Goal: Information Seeking & Learning: Learn about a topic

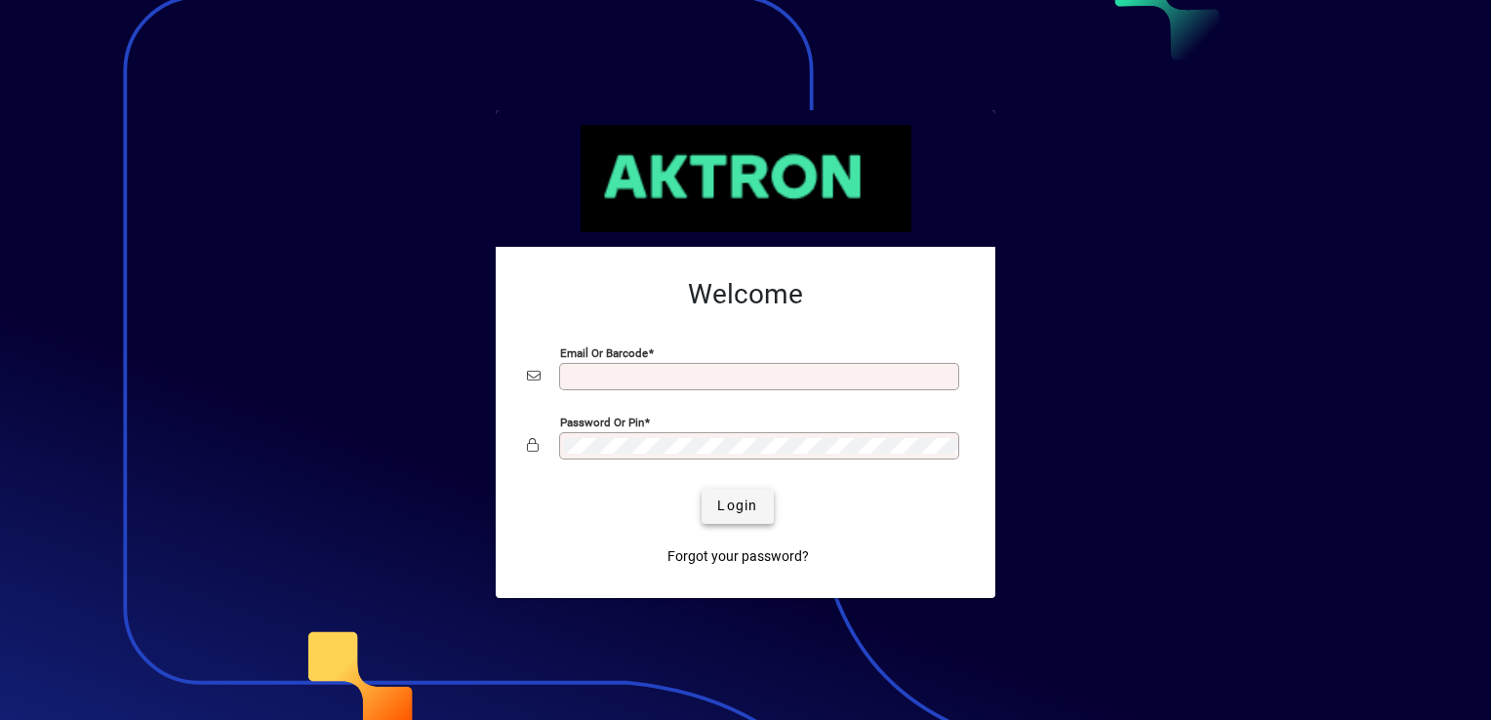
type input "**********"
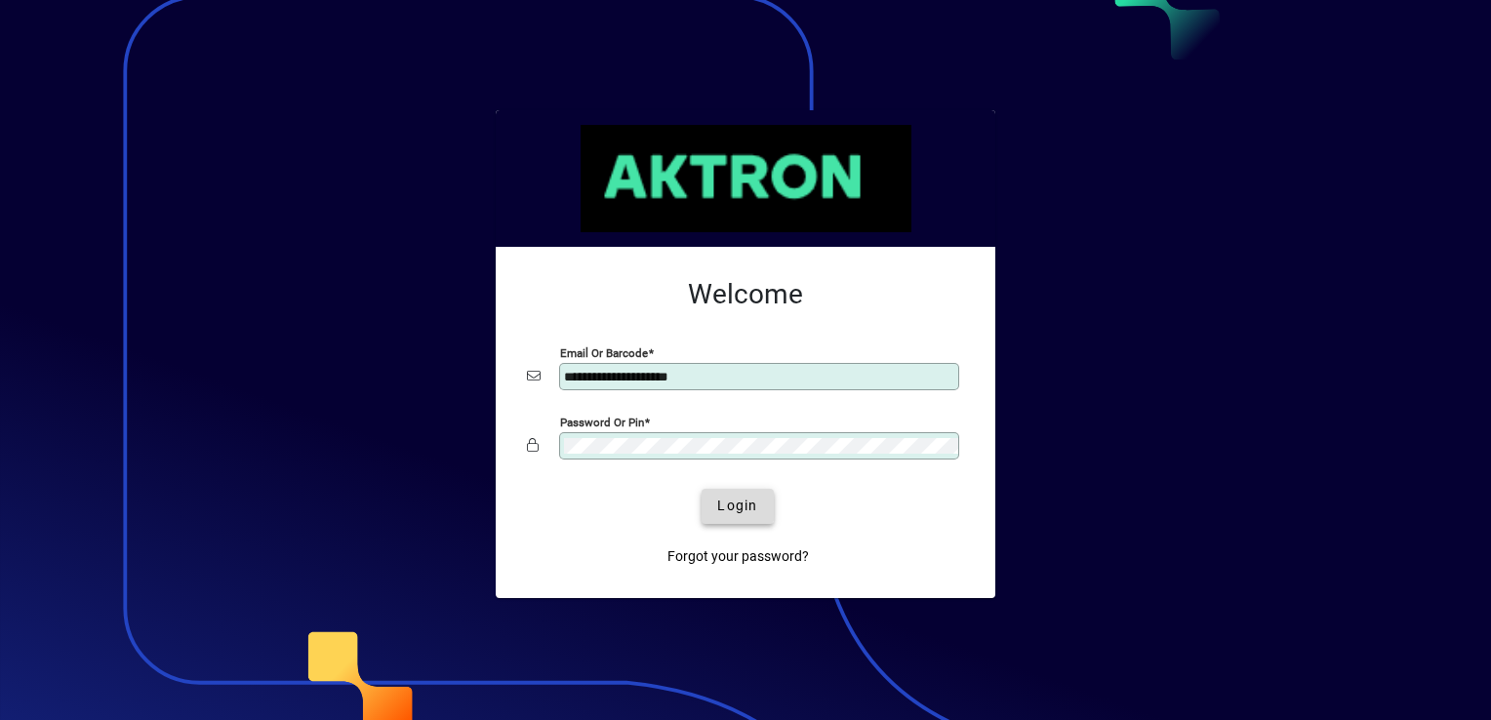
click at [732, 500] on span "Login" at bounding box center [737, 506] width 40 height 20
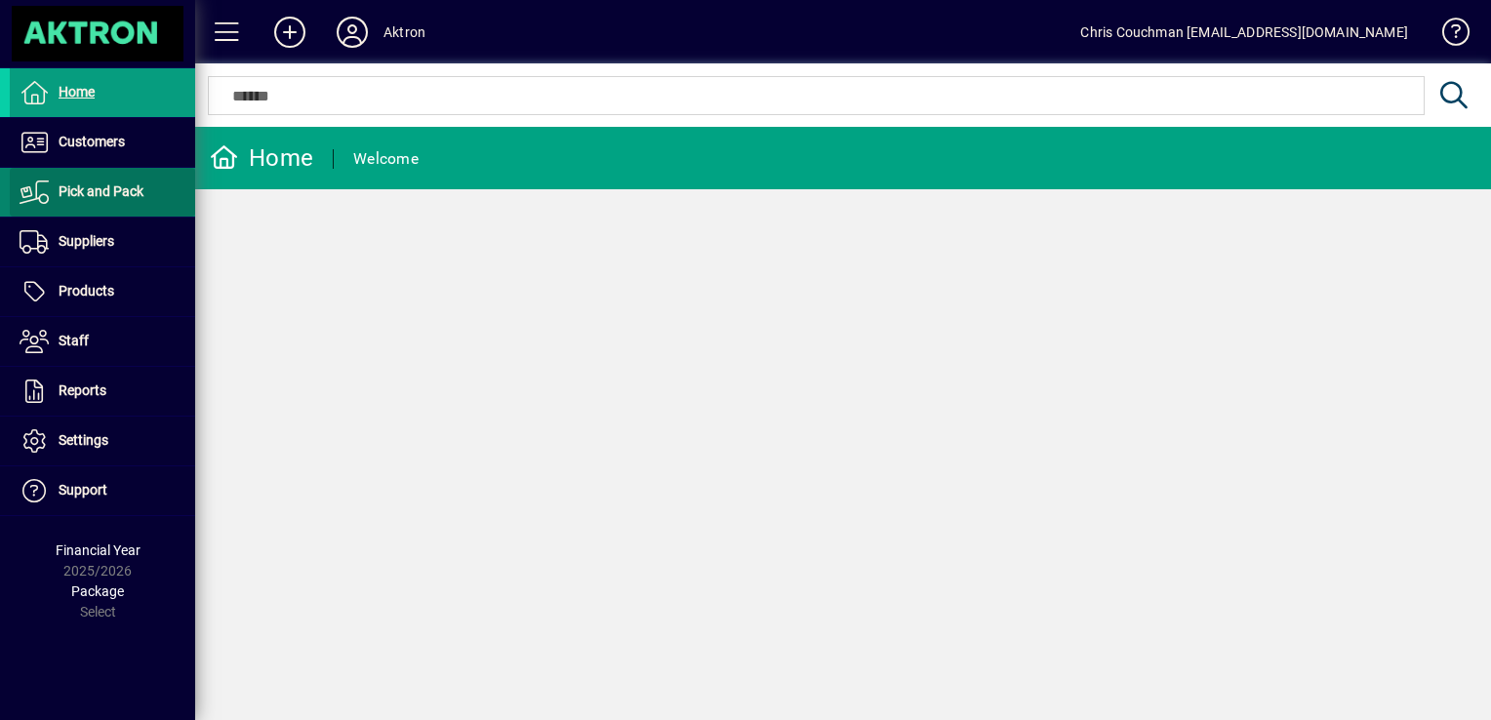
click at [105, 189] on span "Pick and Pack" at bounding box center [101, 191] width 85 height 16
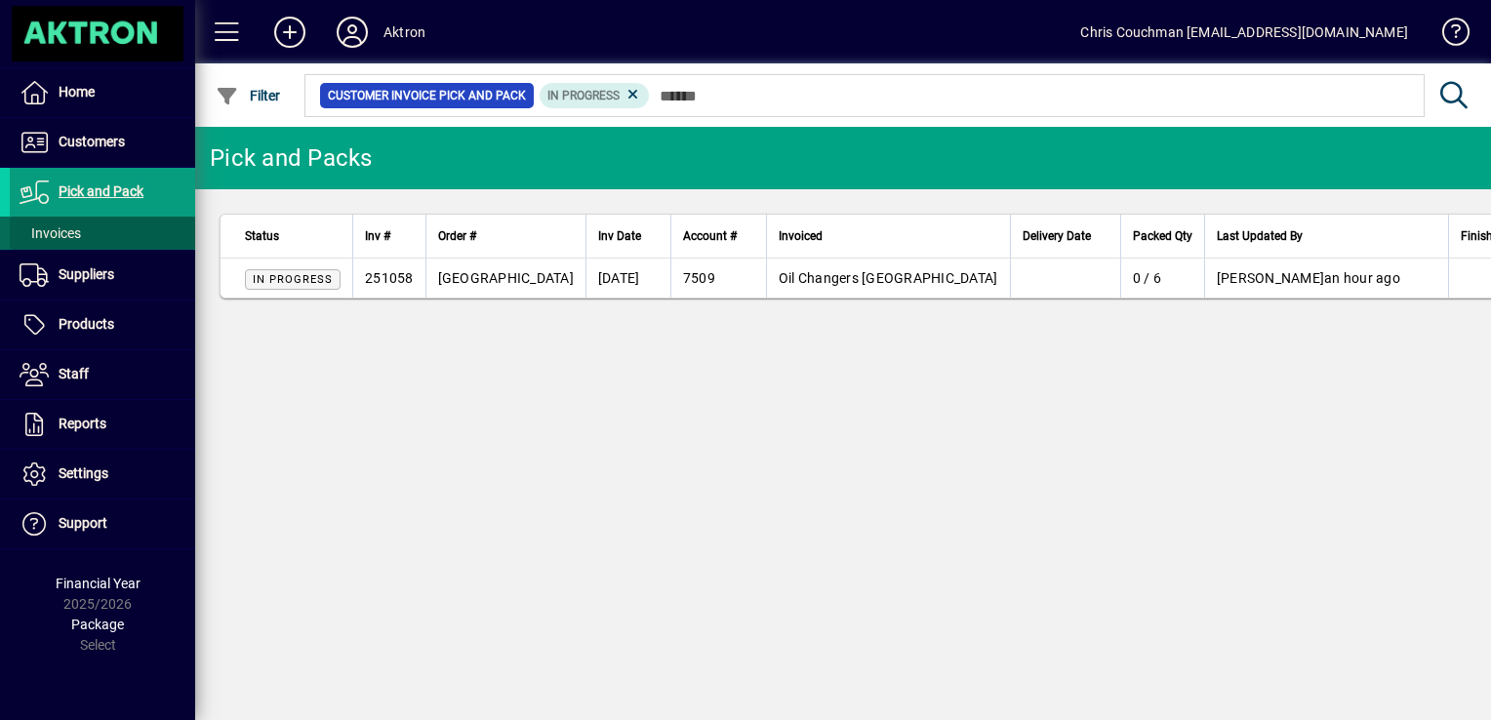
click at [73, 232] on span "Invoices" at bounding box center [50, 233] width 61 height 16
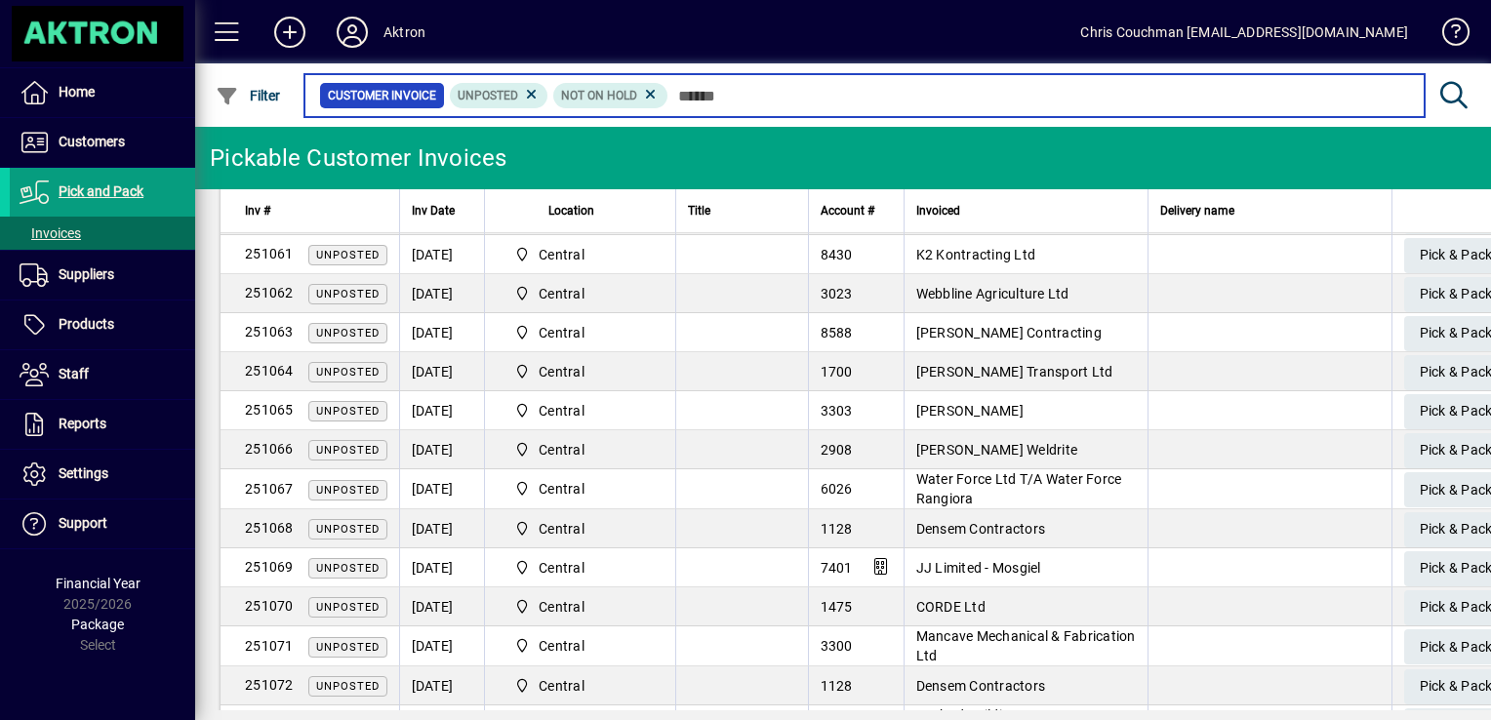
scroll to position [1605, 0]
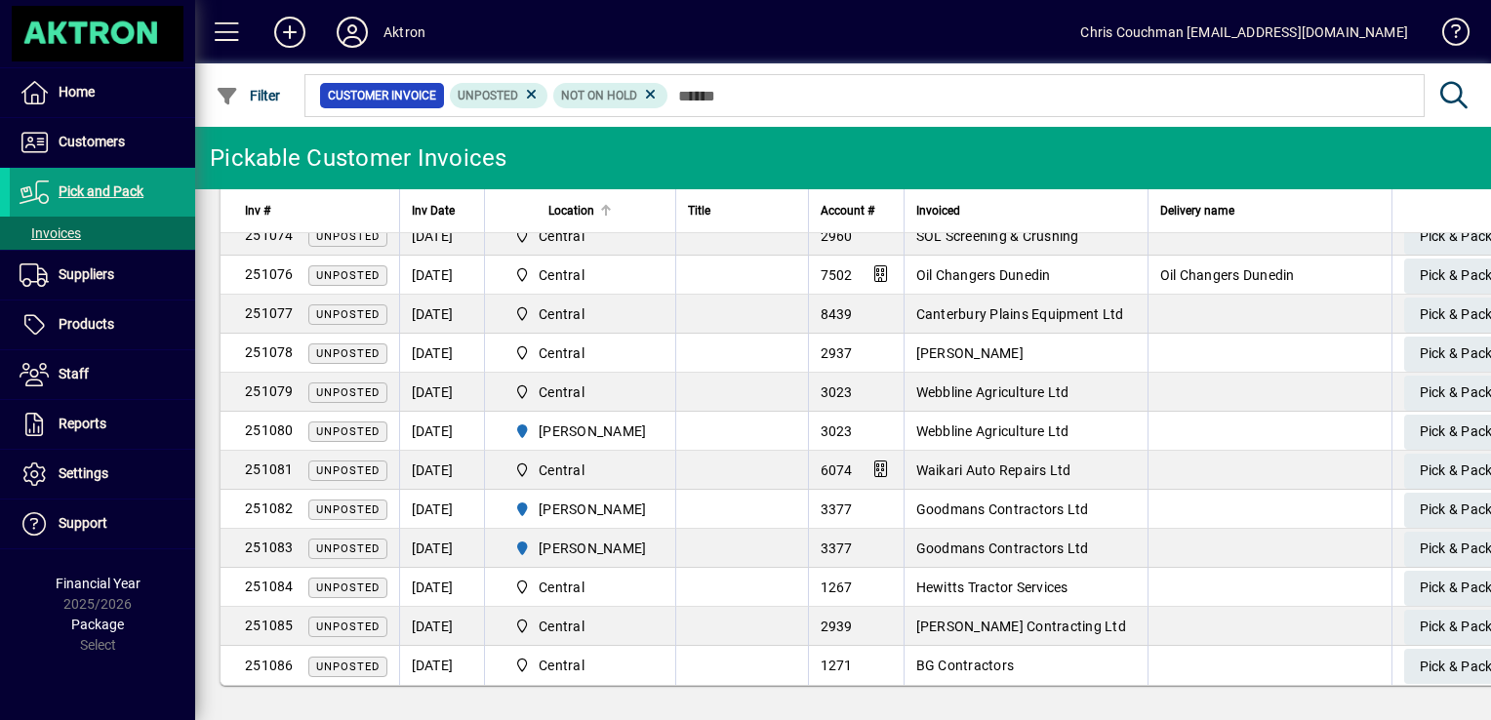
click at [605, 214] on div at bounding box center [606, 211] width 2 height 10
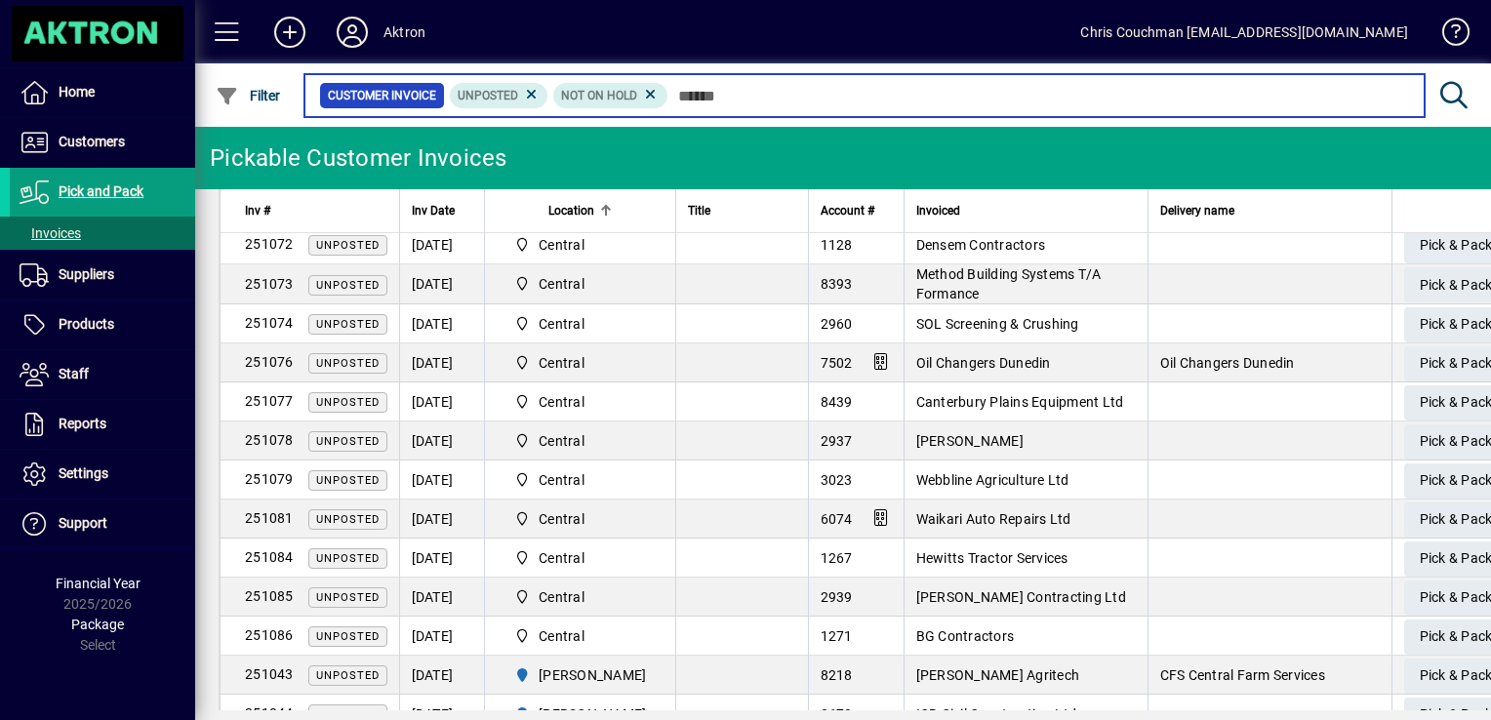
scroll to position [1605, 0]
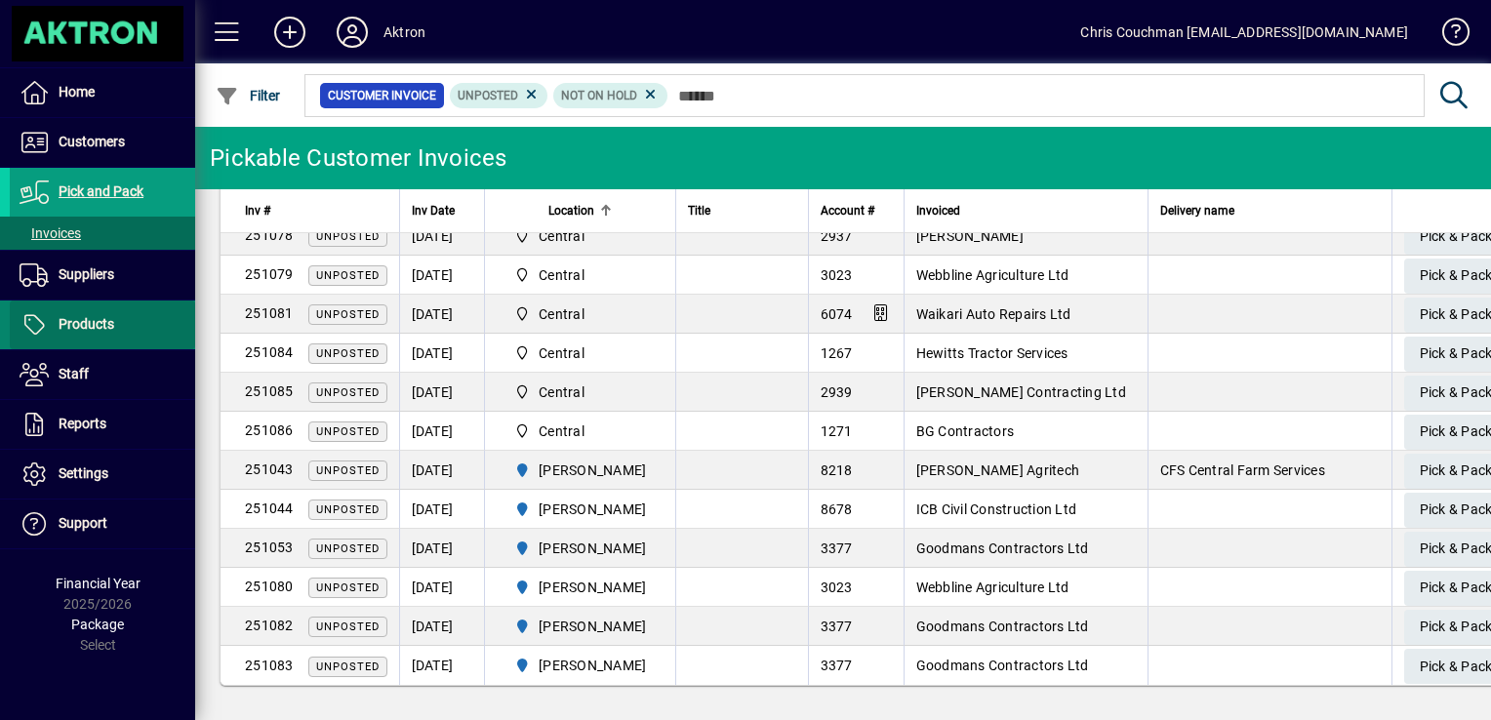
click at [109, 323] on span "Products" at bounding box center [87, 324] width 56 height 16
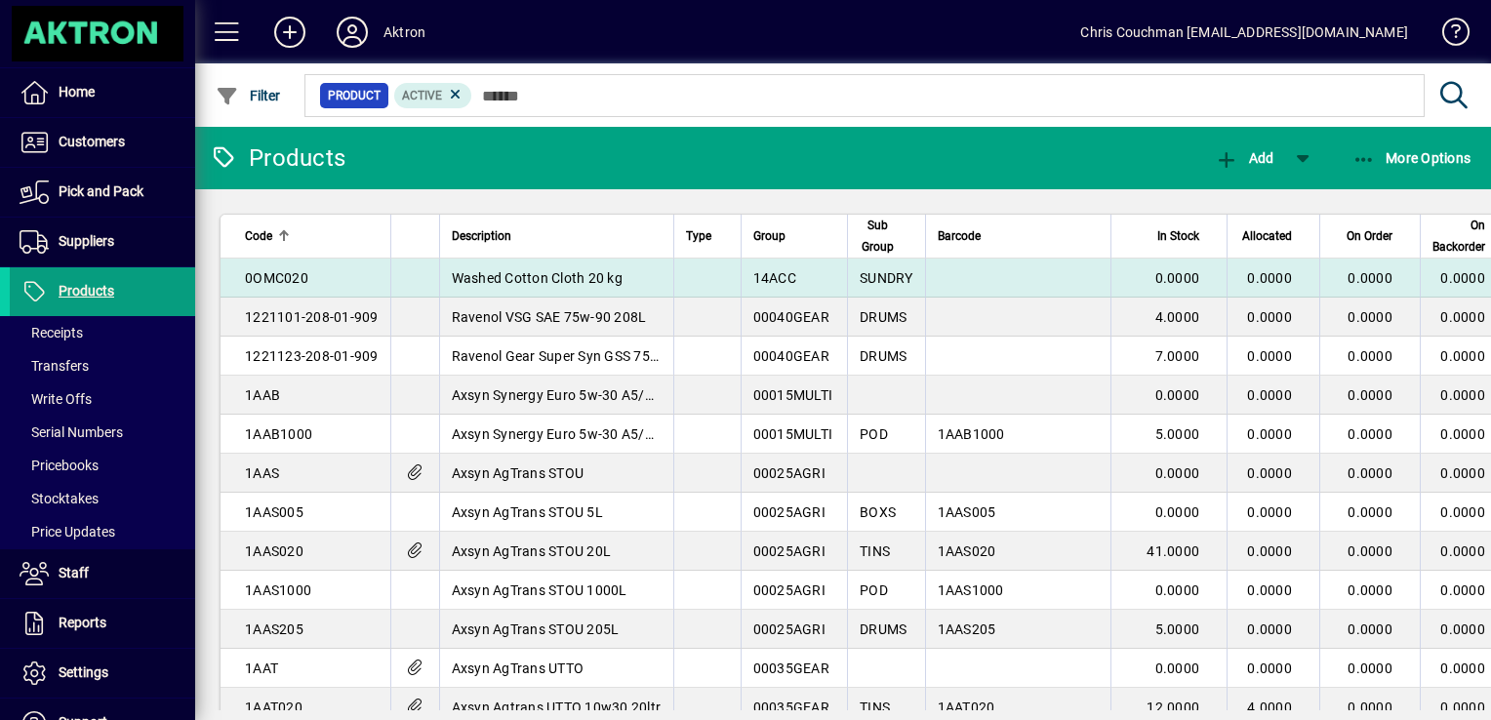
click at [696, 259] on td at bounding box center [706, 278] width 67 height 39
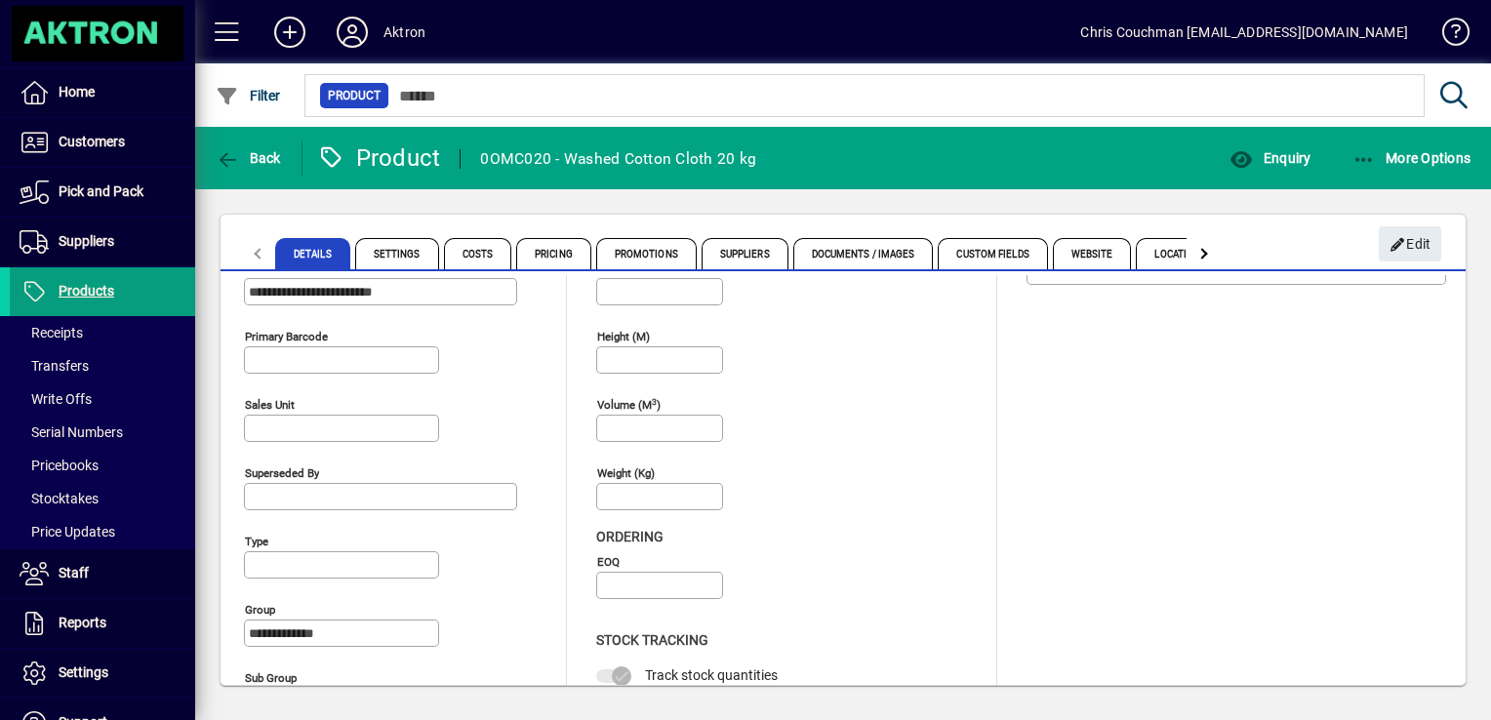
scroll to position [195, 0]
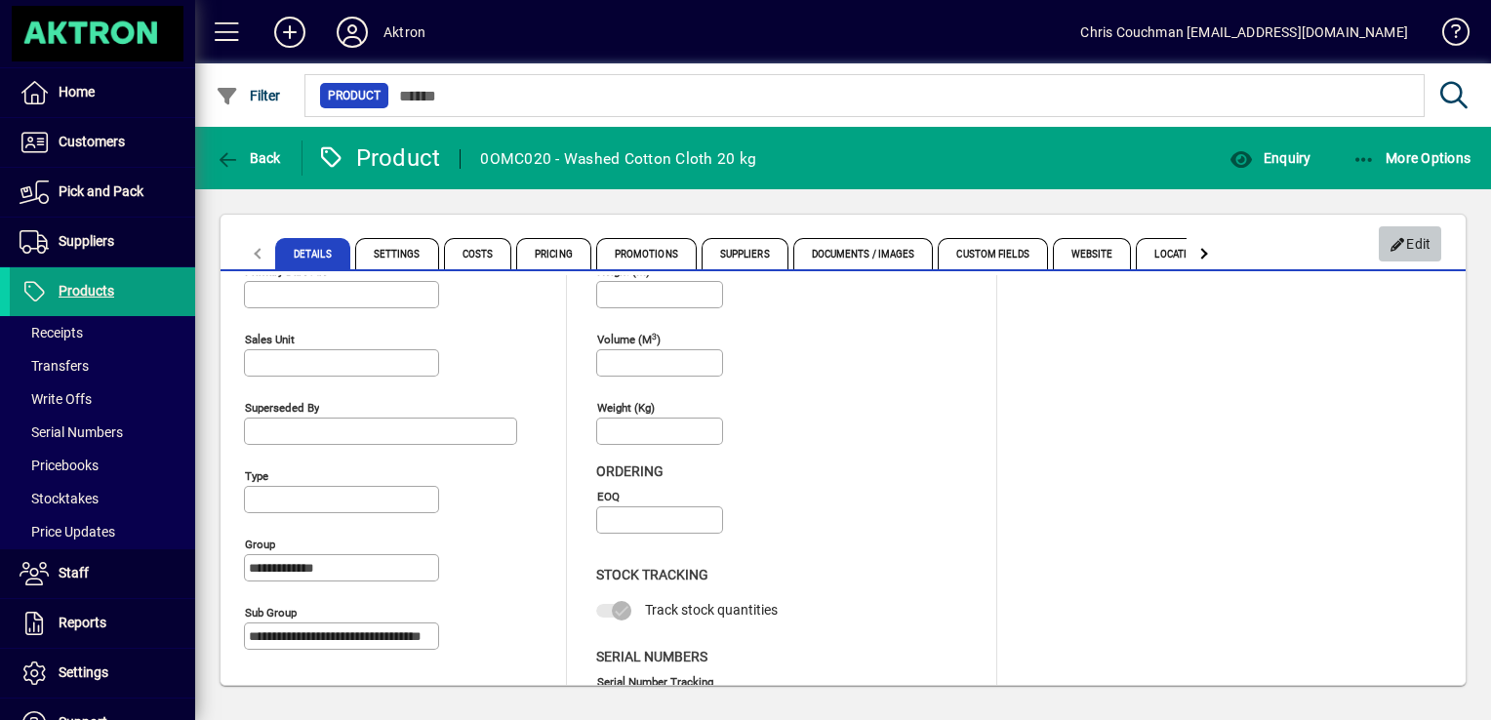
click at [1431, 252] on span "button" at bounding box center [1409, 243] width 62 height 47
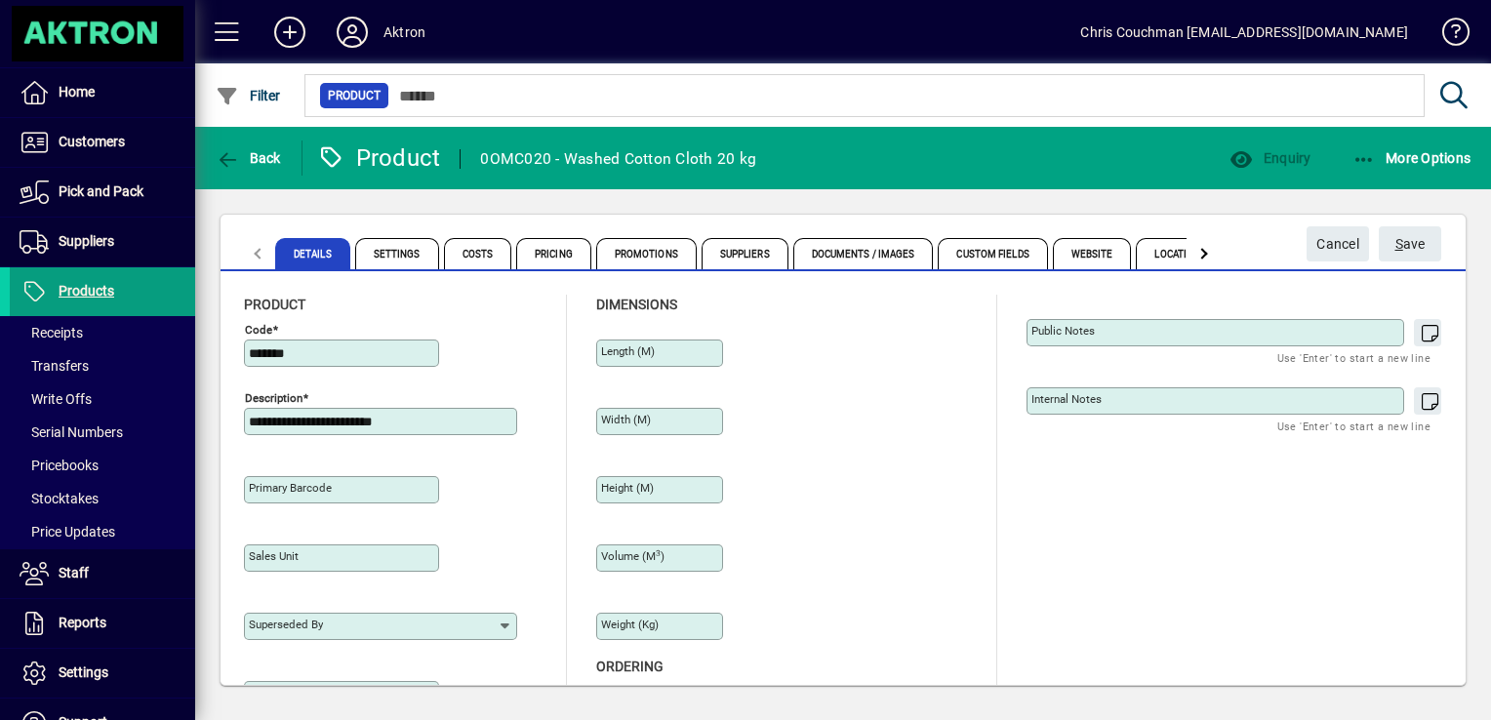
type input "**********"
type input "****"
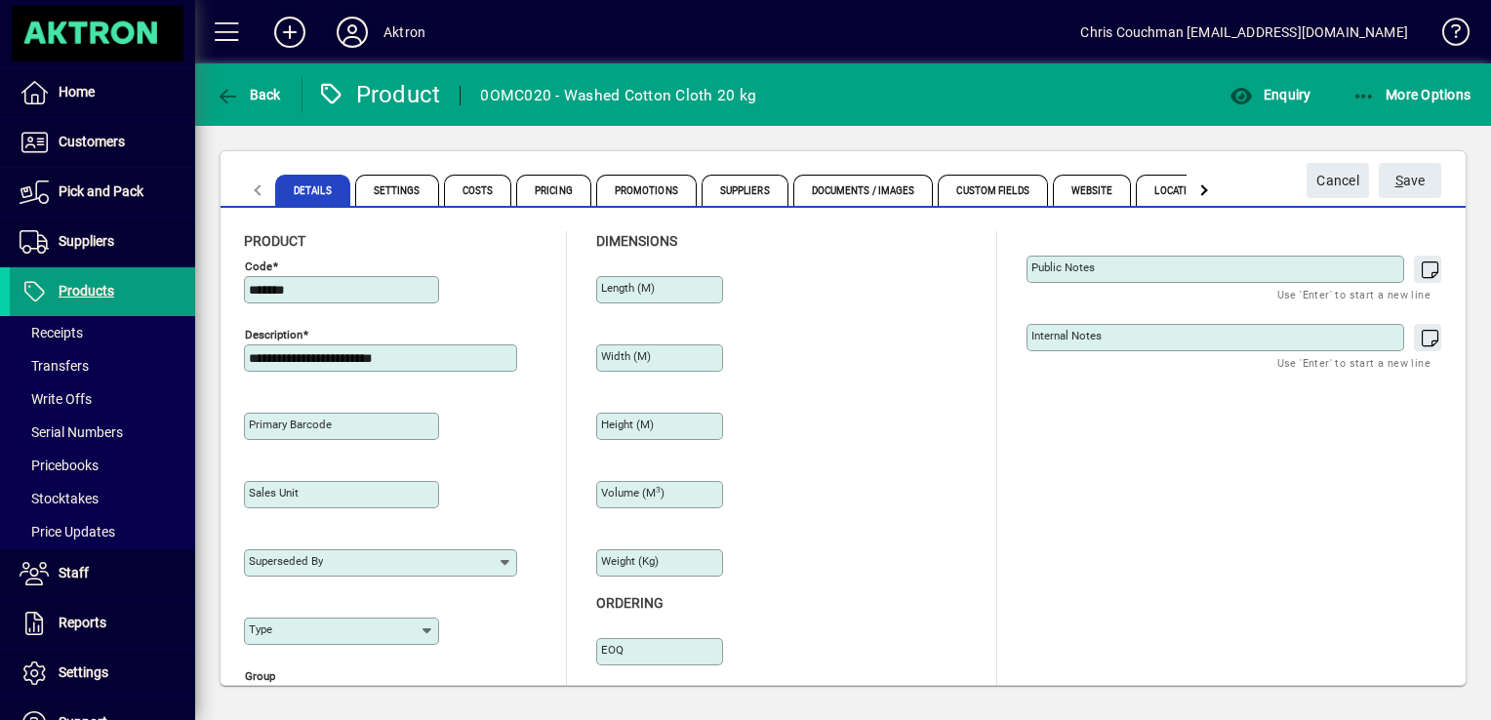
click at [287, 634] on input "Type" at bounding box center [334, 631] width 171 height 16
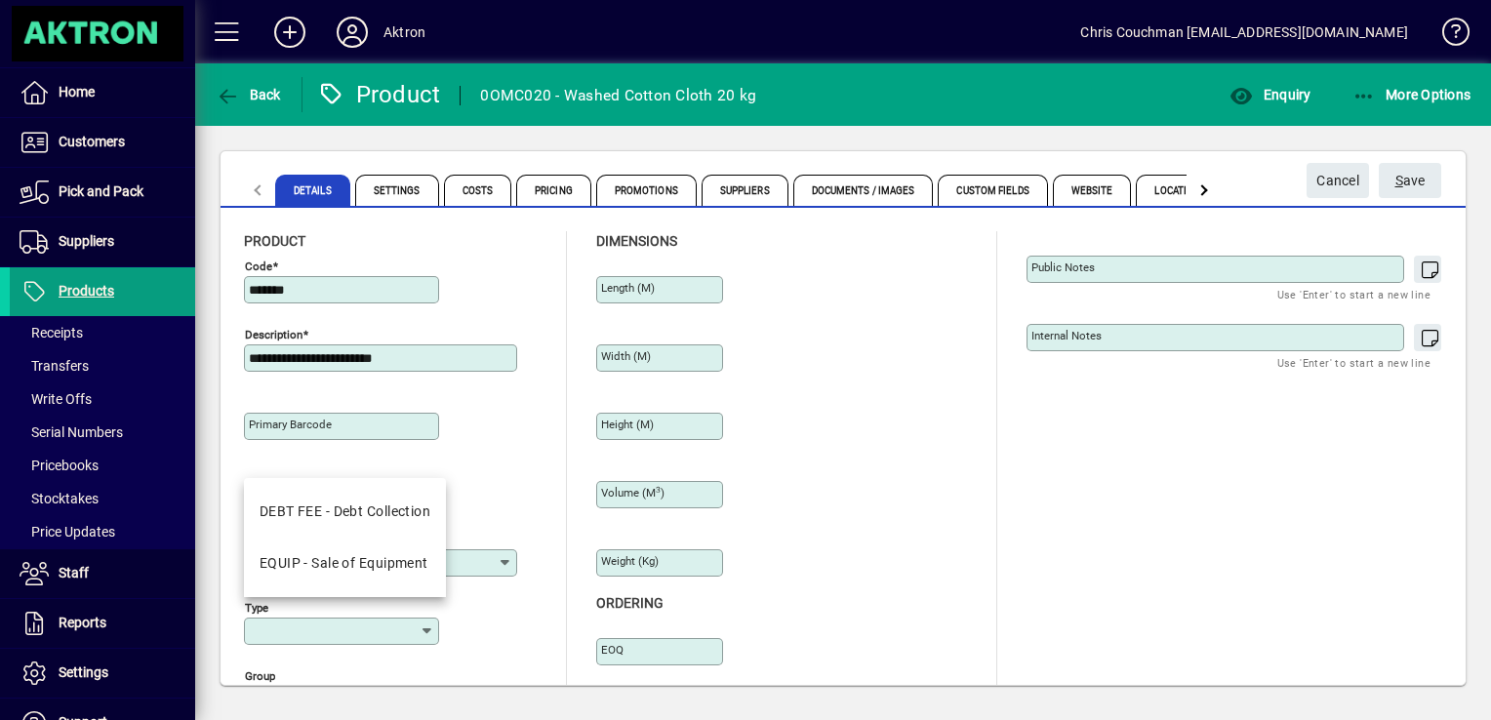
click at [970, 538] on div "**********" at bounding box center [843, 549] width 1198 height 636
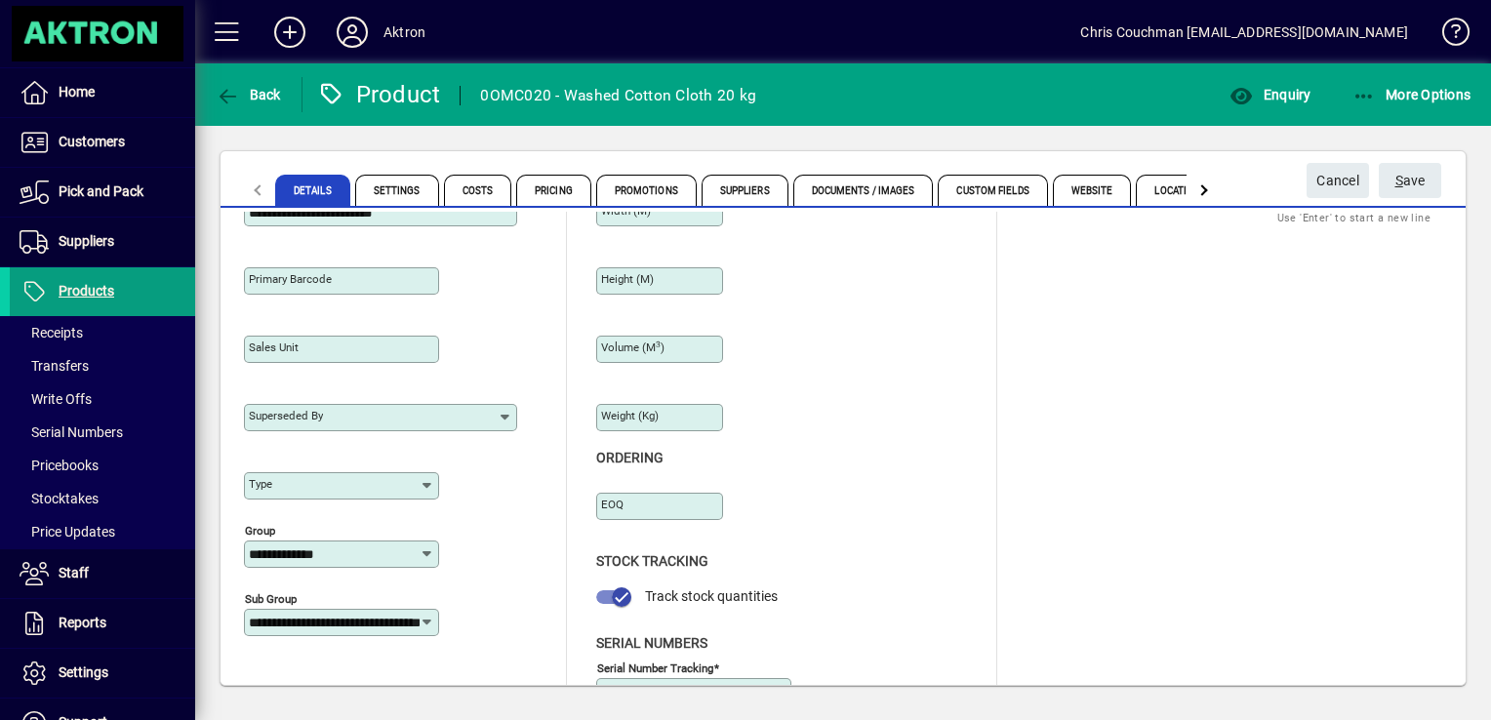
scroll to position [0, 0]
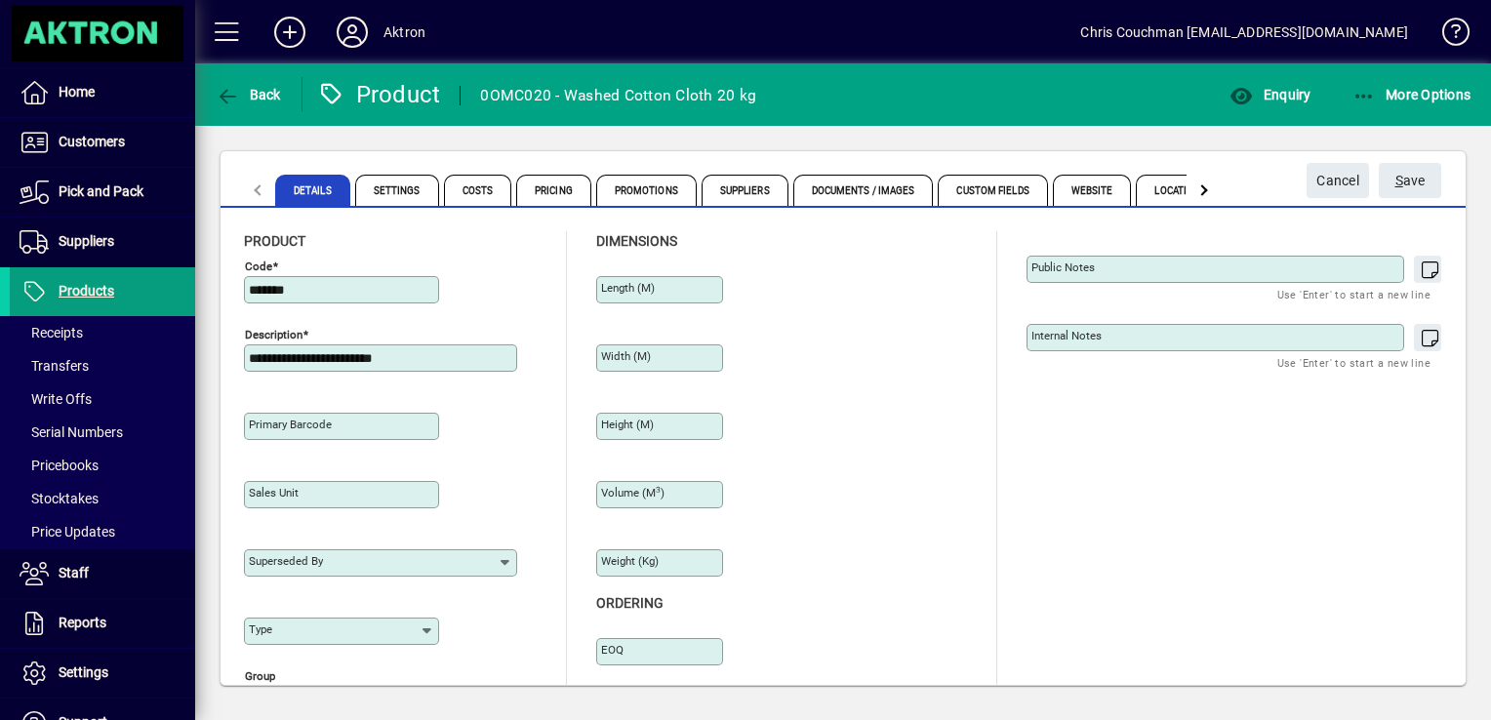
click at [680, 503] on div "Volume (m 3 )" at bounding box center [659, 494] width 127 height 27
click at [644, 482] on div "Volume (m 3 )" at bounding box center [659, 494] width 127 height 27
click at [625, 497] on input "Volume (m 3 )" at bounding box center [661, 495] width 121 height 16
click at [624, 564] on mat-label "Weight (Kg)" at bounding box center [630, 561] width 58 height 14
click at [624, 564] on input "Weight (Kg)" at bounding box center [661, 563] width 121 height 16
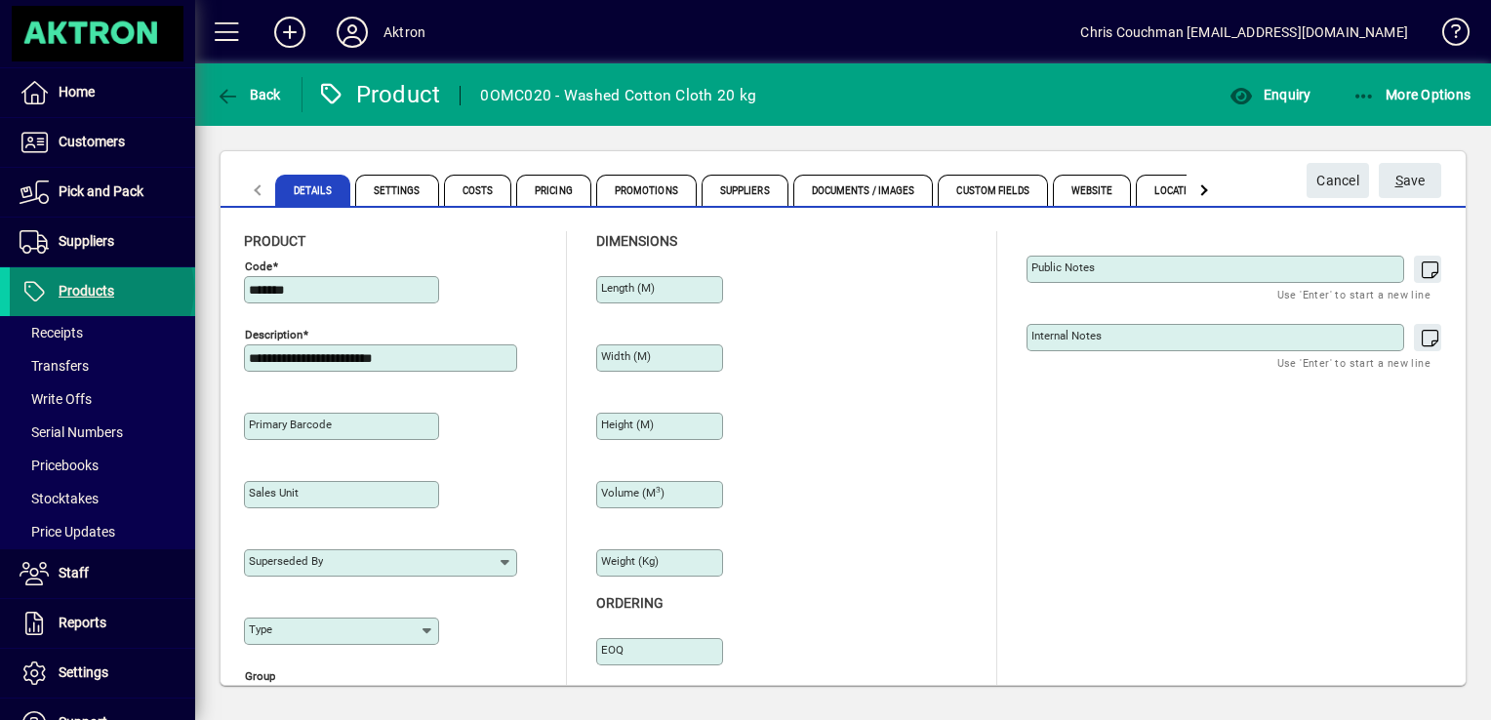
click at [100, 289] on span "Products" at bounding box center [87, 291] width 56 height 16
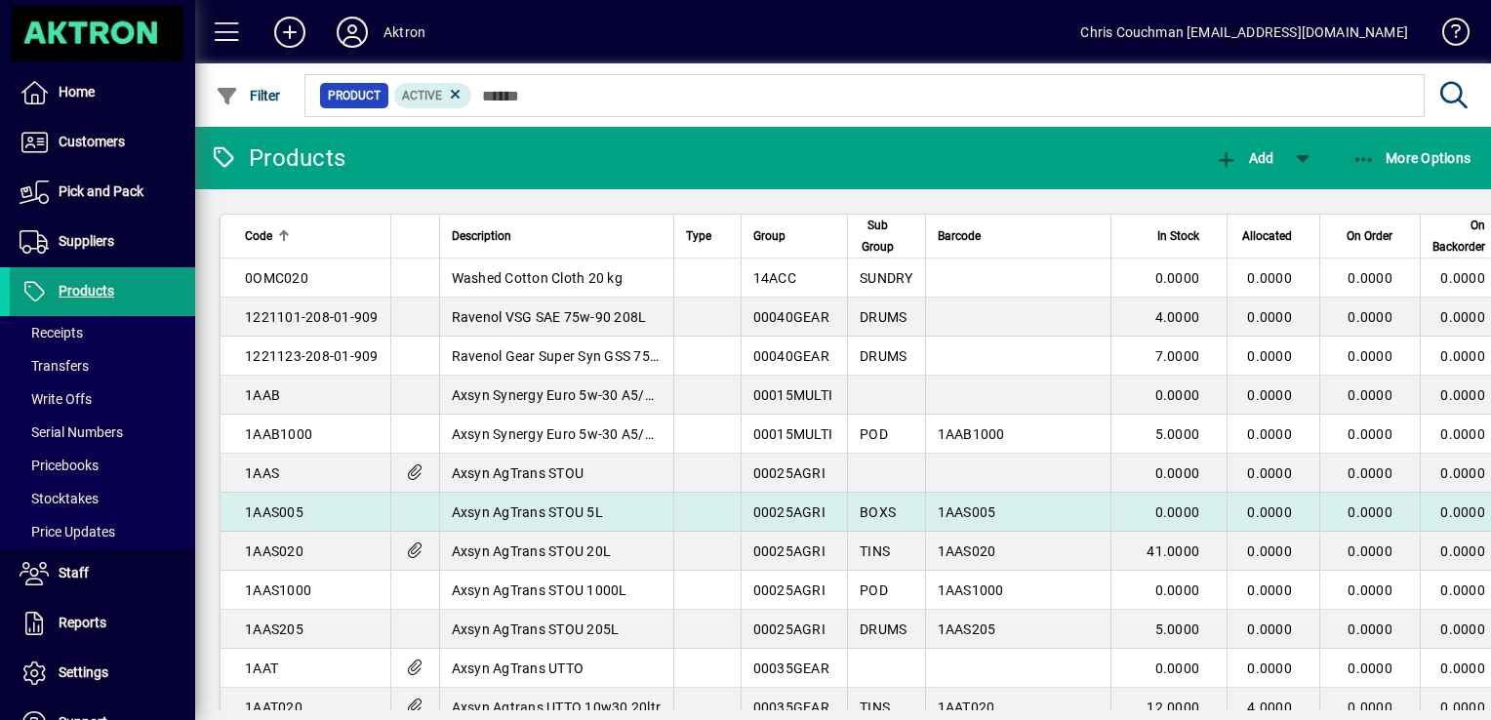
drag, startPoint x: 760, startPoint y: 279, endPoint x: 638, endPoint y: 512, distance: 263.1
click at [638, 512] on td "Axsyn AgTrans STOU 5L" at bounding box center [556, 512] width 234 height 39
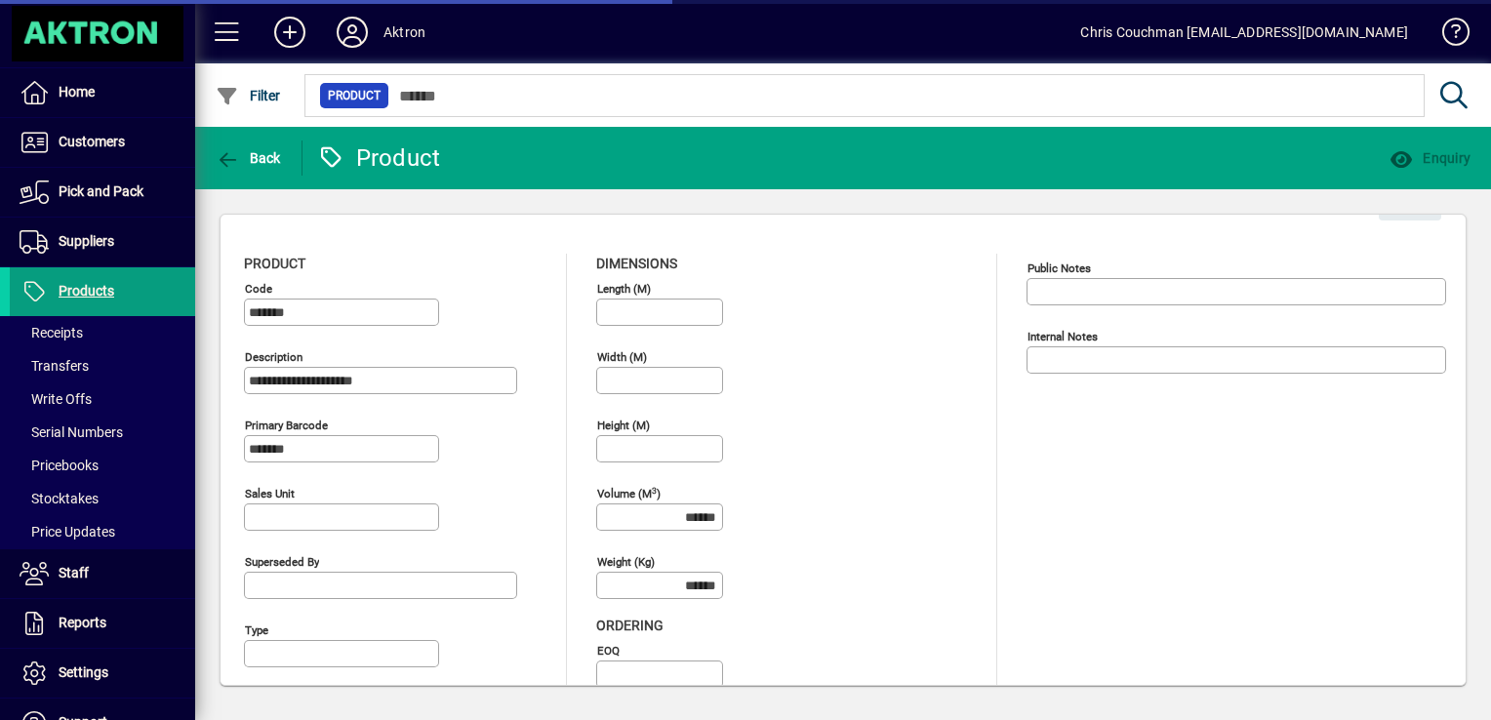
type input "**********"
type input "****"
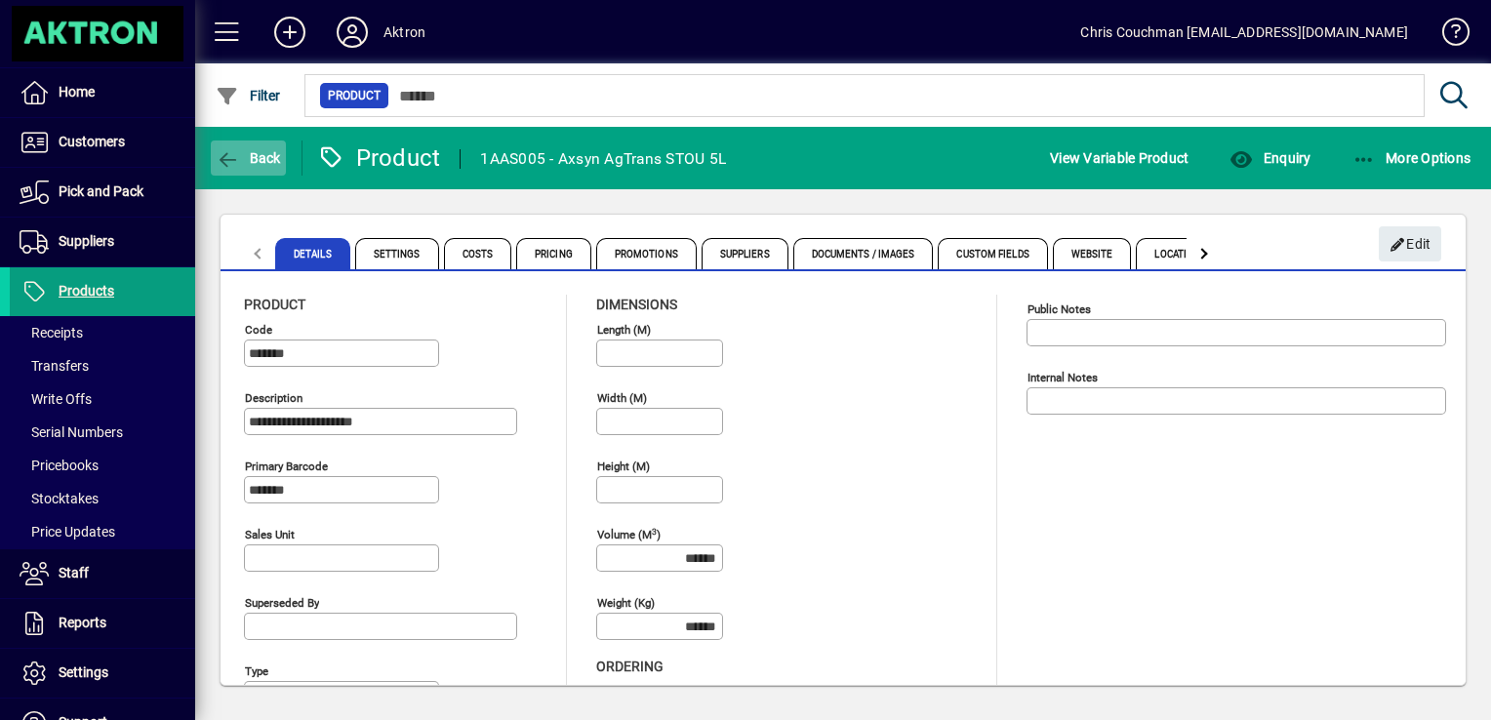
click at [229, 150] on icon "button" at bounding box center [228, 160] width 24 height 20
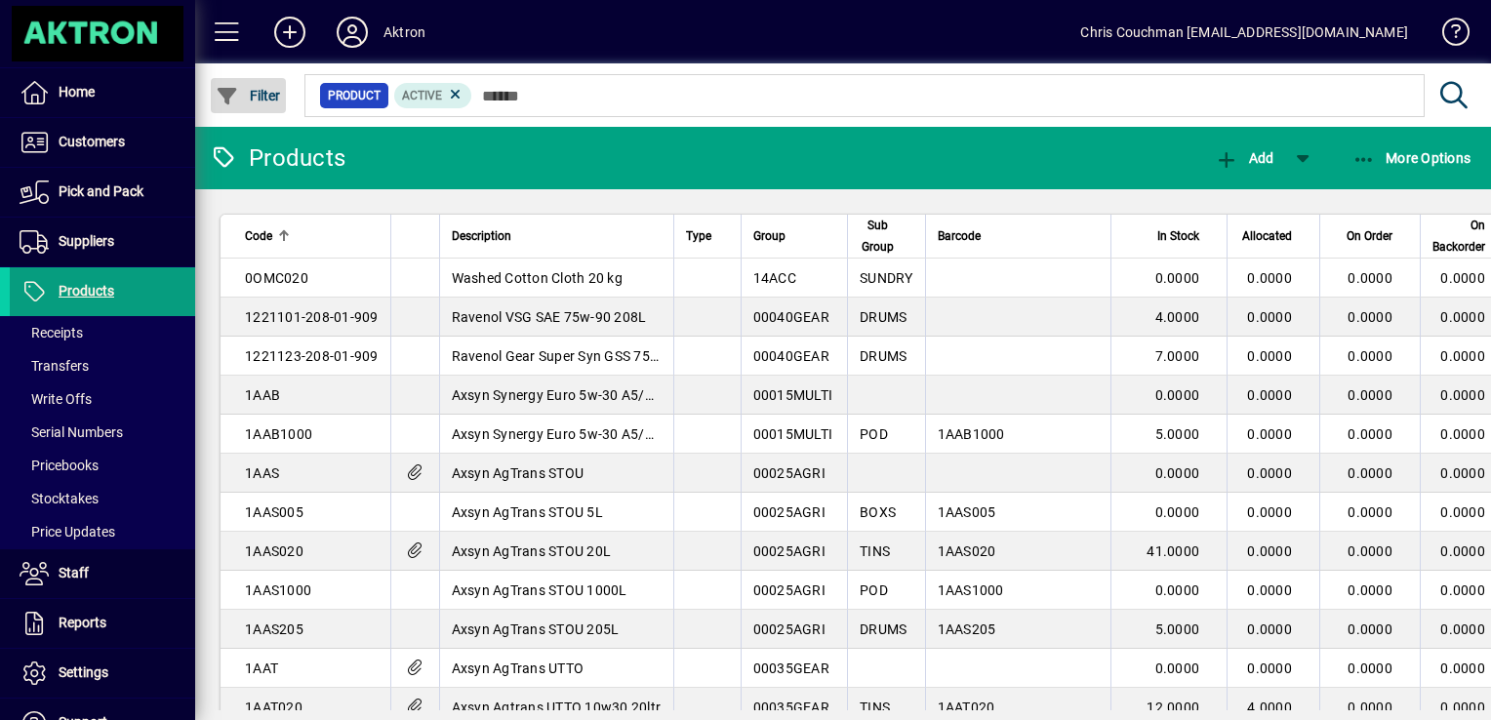
click at [259, 104] on span "button" at bounding box center [248, 95] width 75 height 47
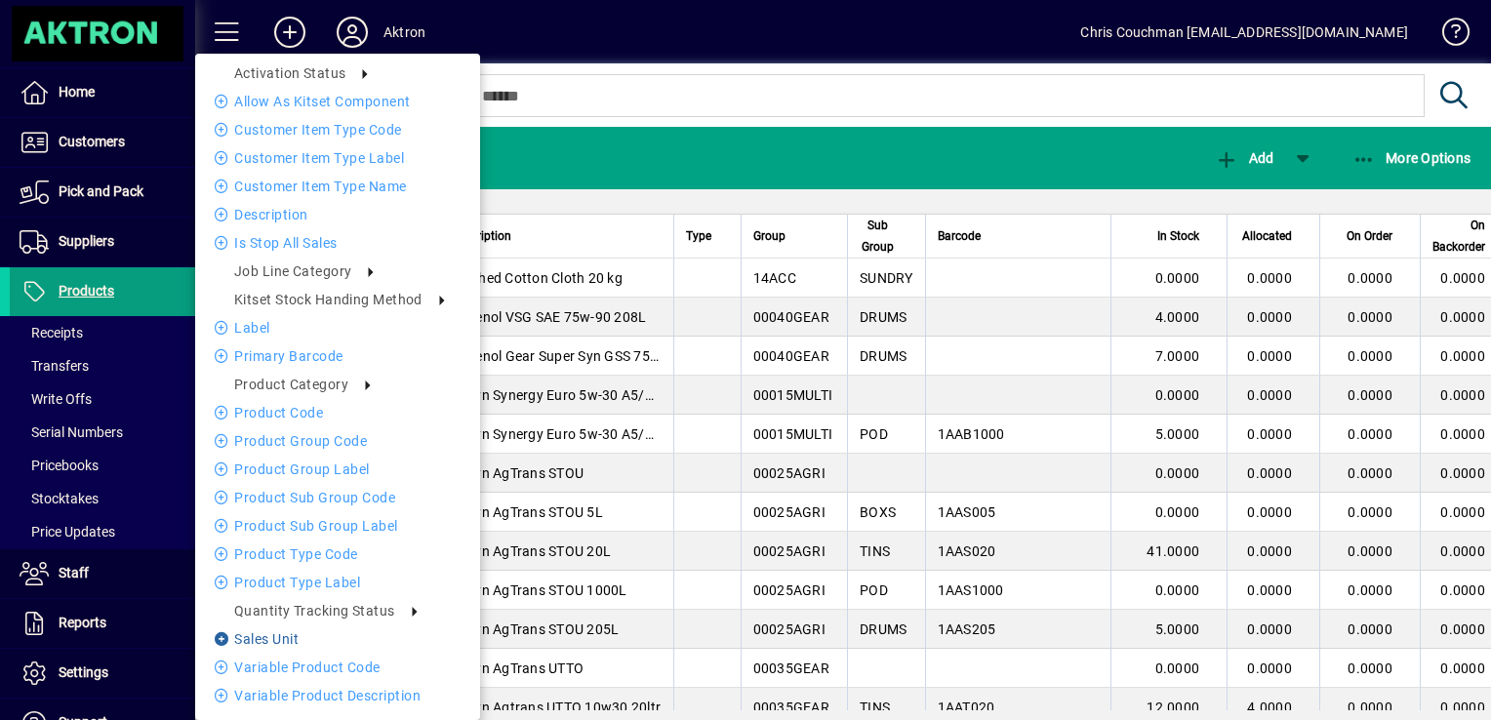
click at [288, 636] on li "Sales Unit" at bounding box center [337, 638] width 285 height 23
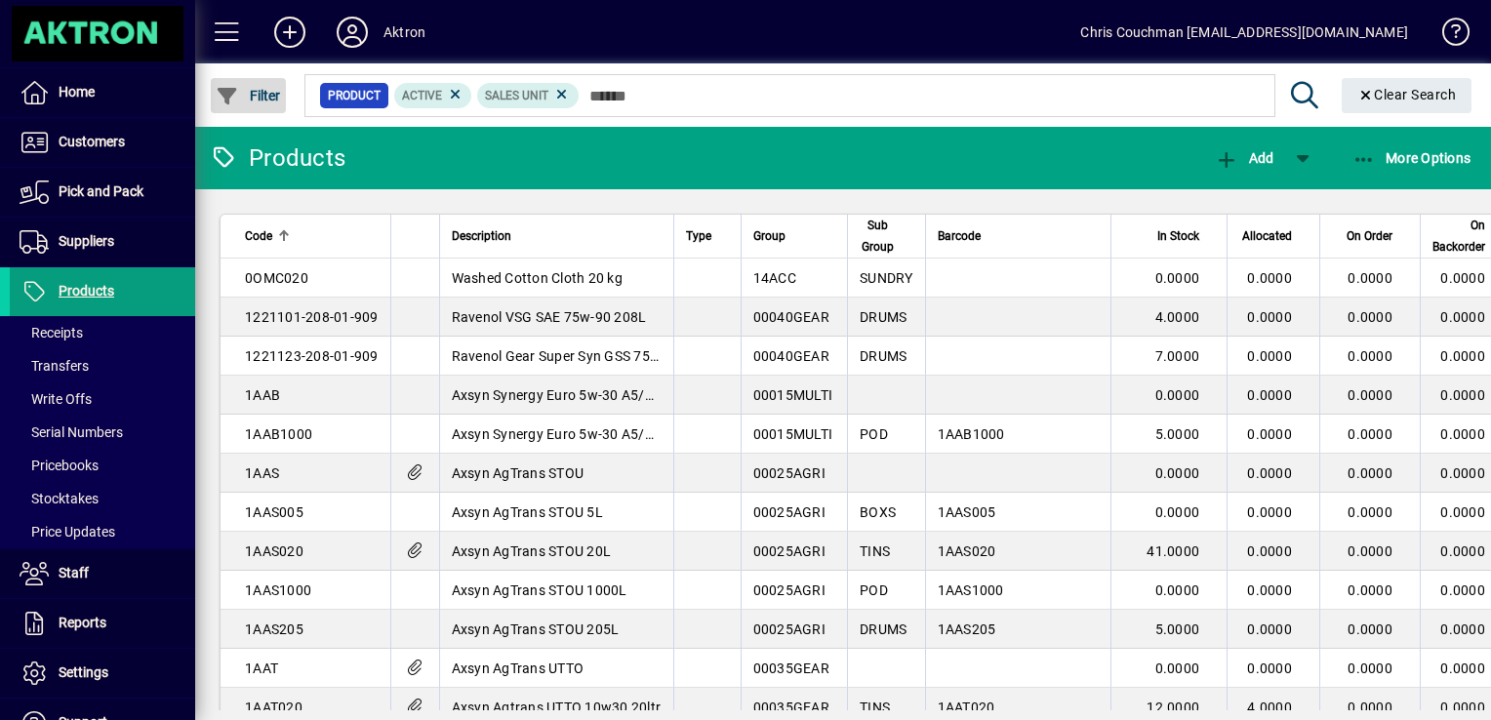
click at [268, 96] on span "Filter" at bounding box center [248, 96] width 65 height 16
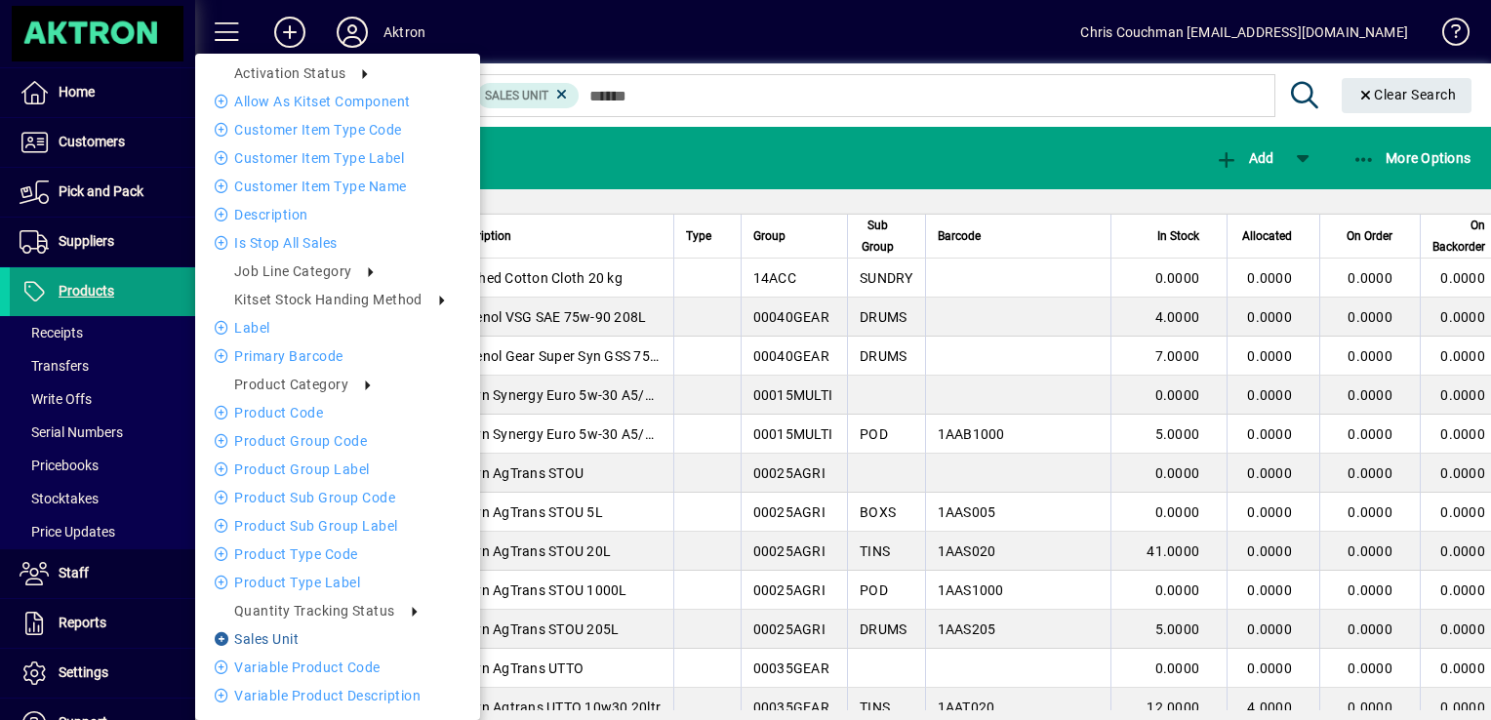
click at [219, 645] on icon at bounding box center [225, 639] width 20 height 14
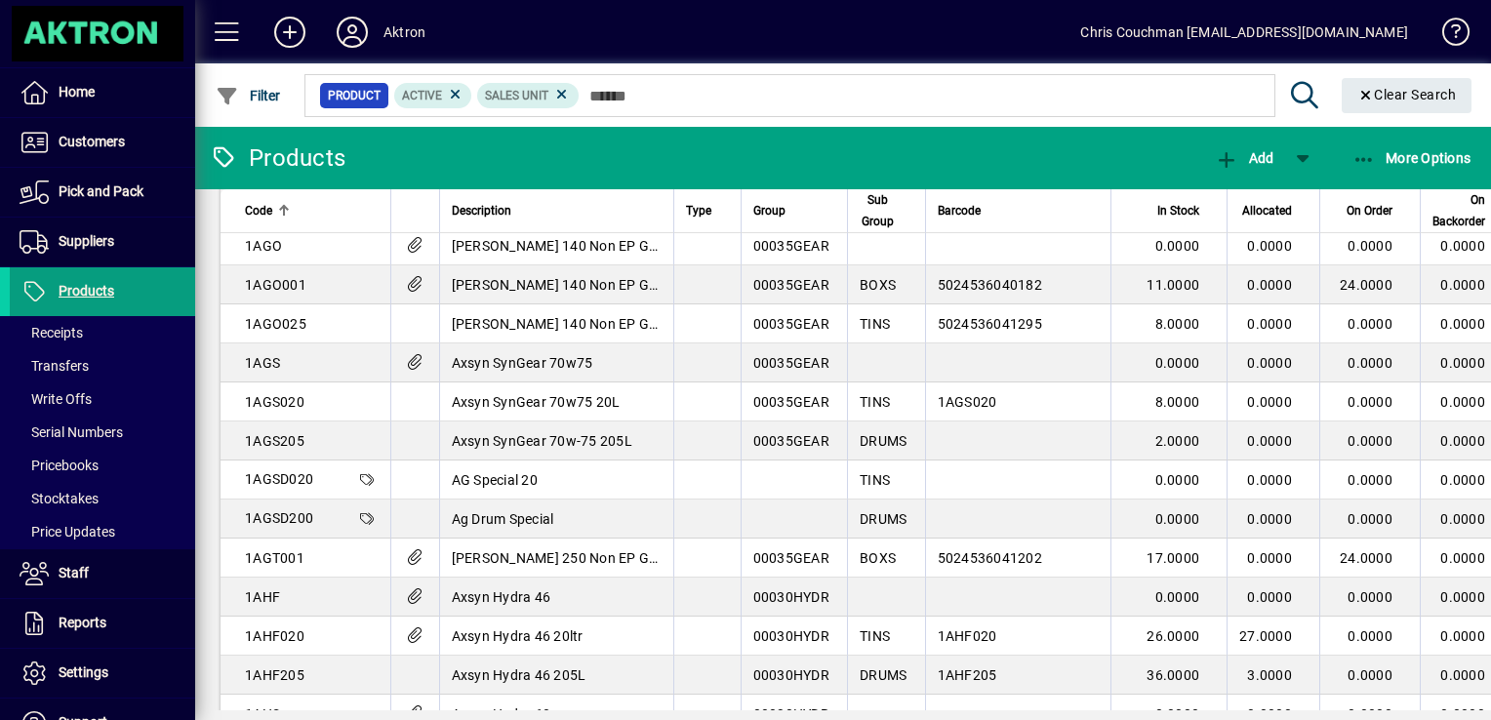
scroll to position [1057, 0]
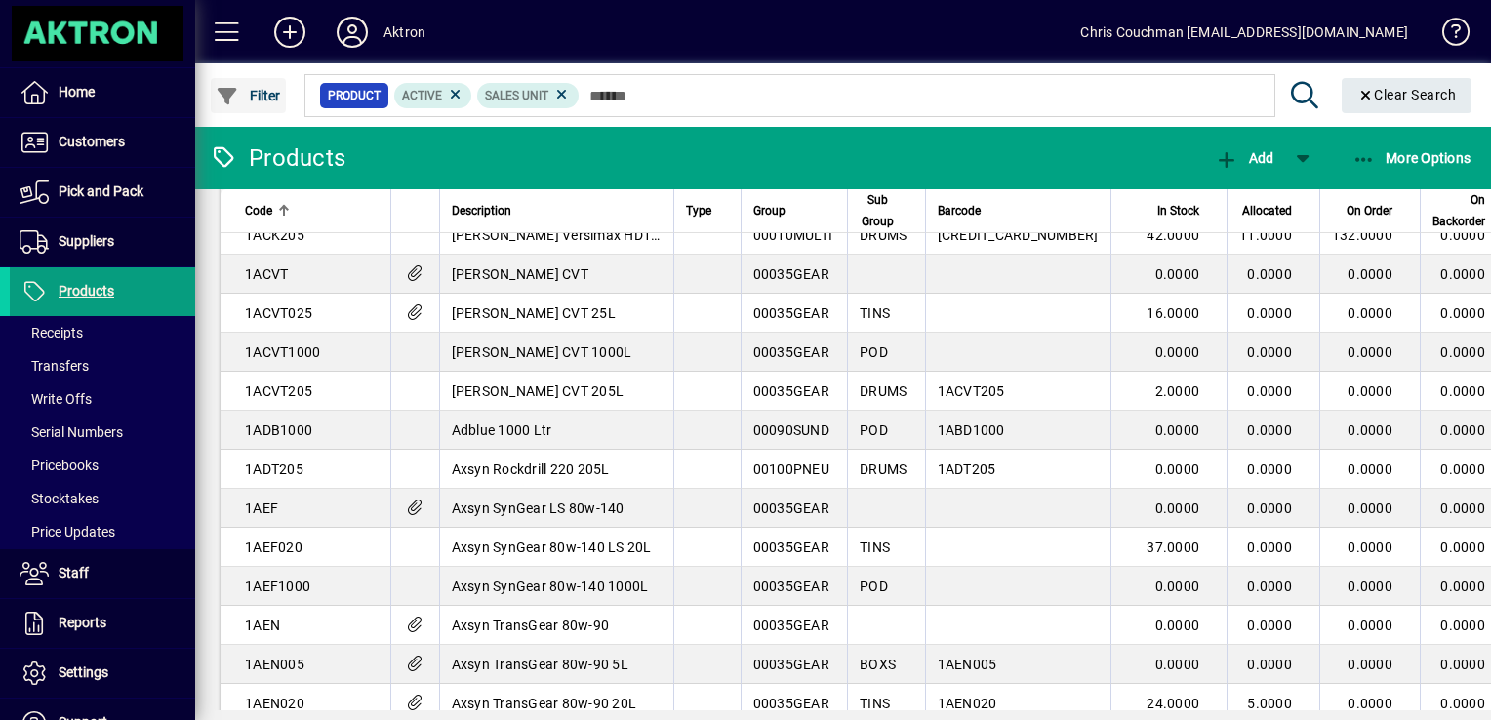
click at [252, 93] on span "Filter" at bounding box center [248, 96] width 65 height 16
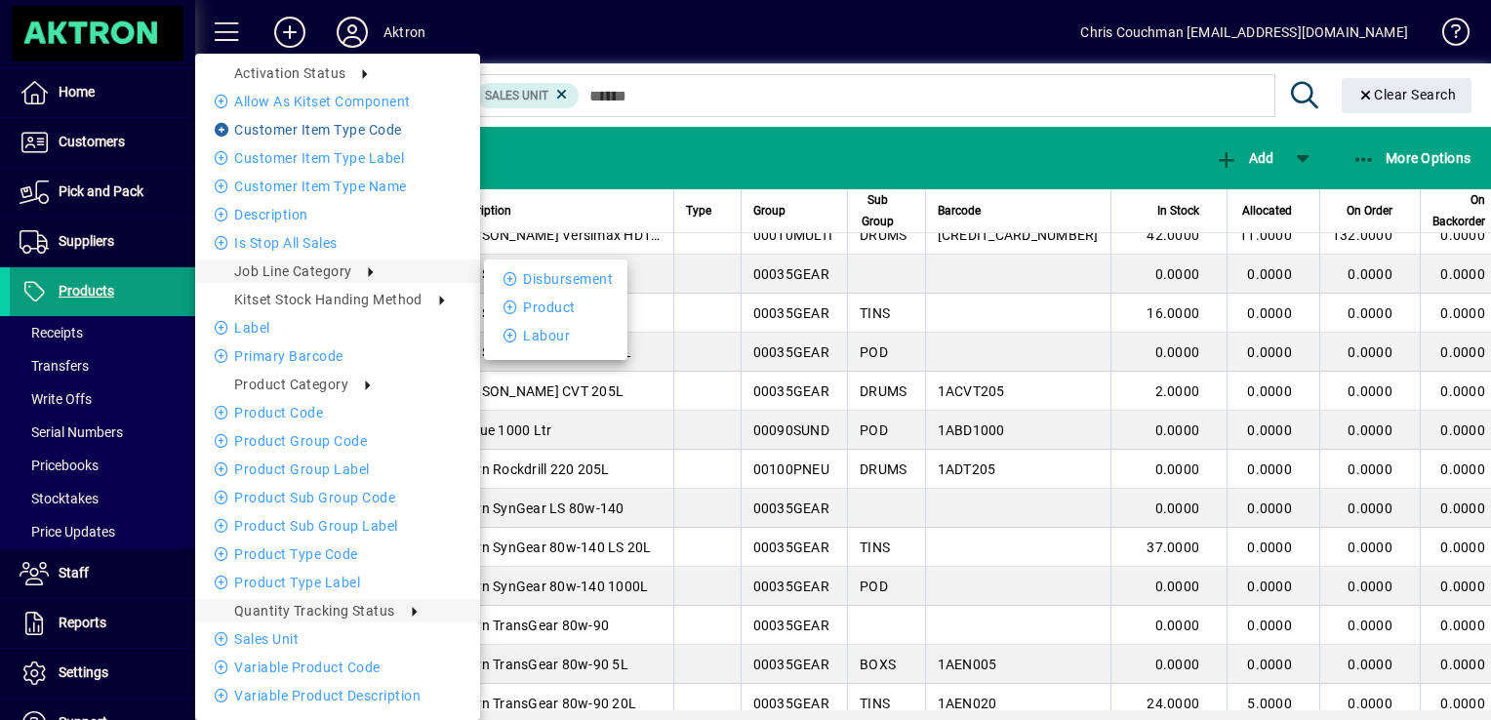
click at [221, 127] on icon at bounding box center [225, 130] width 20 height 14
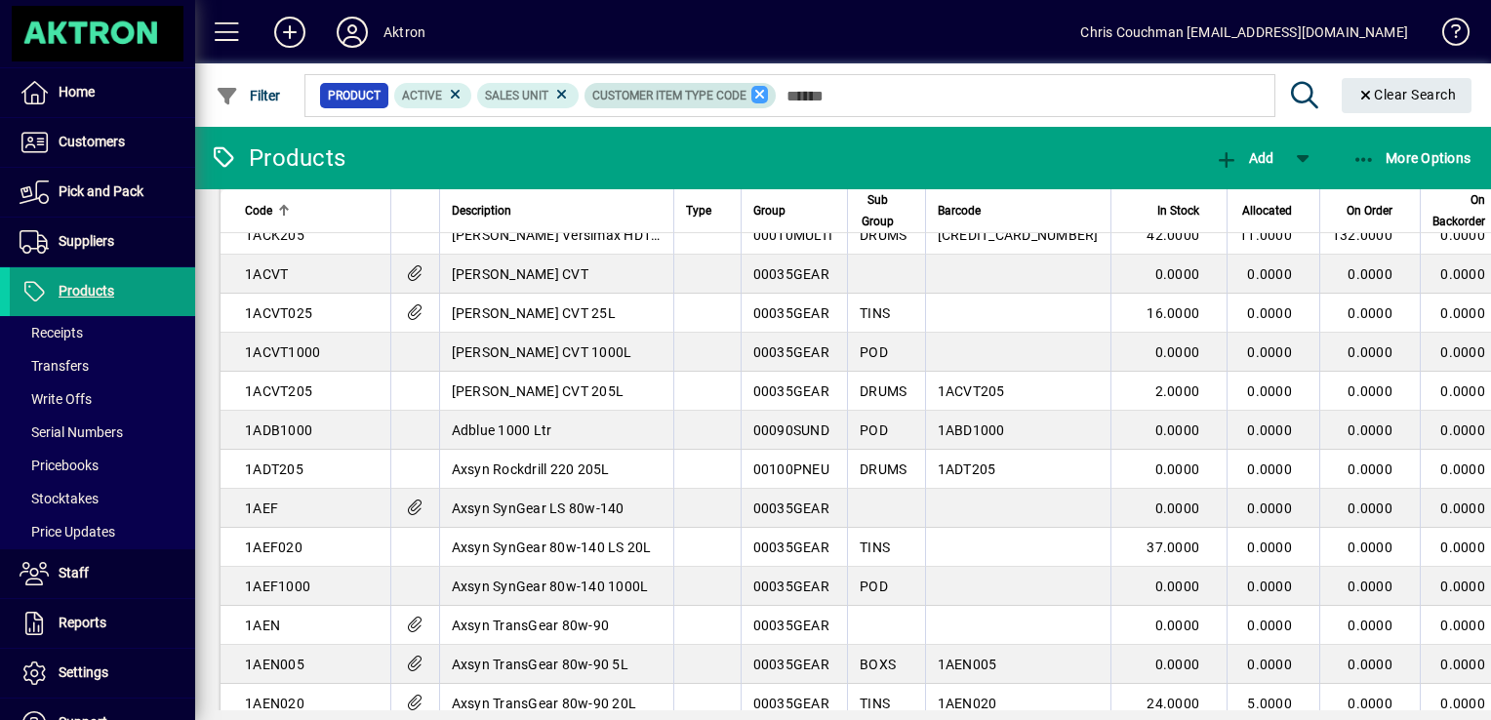
click at [759, 94] on icon at bounding box center [760, 95] width 18 height 18
click at [564, 94] on icon at bounding box center [562, 95] width 18 height 18
click at [261, 100] on span "Filter" at bounding box center [248, 96] width 65 height 16
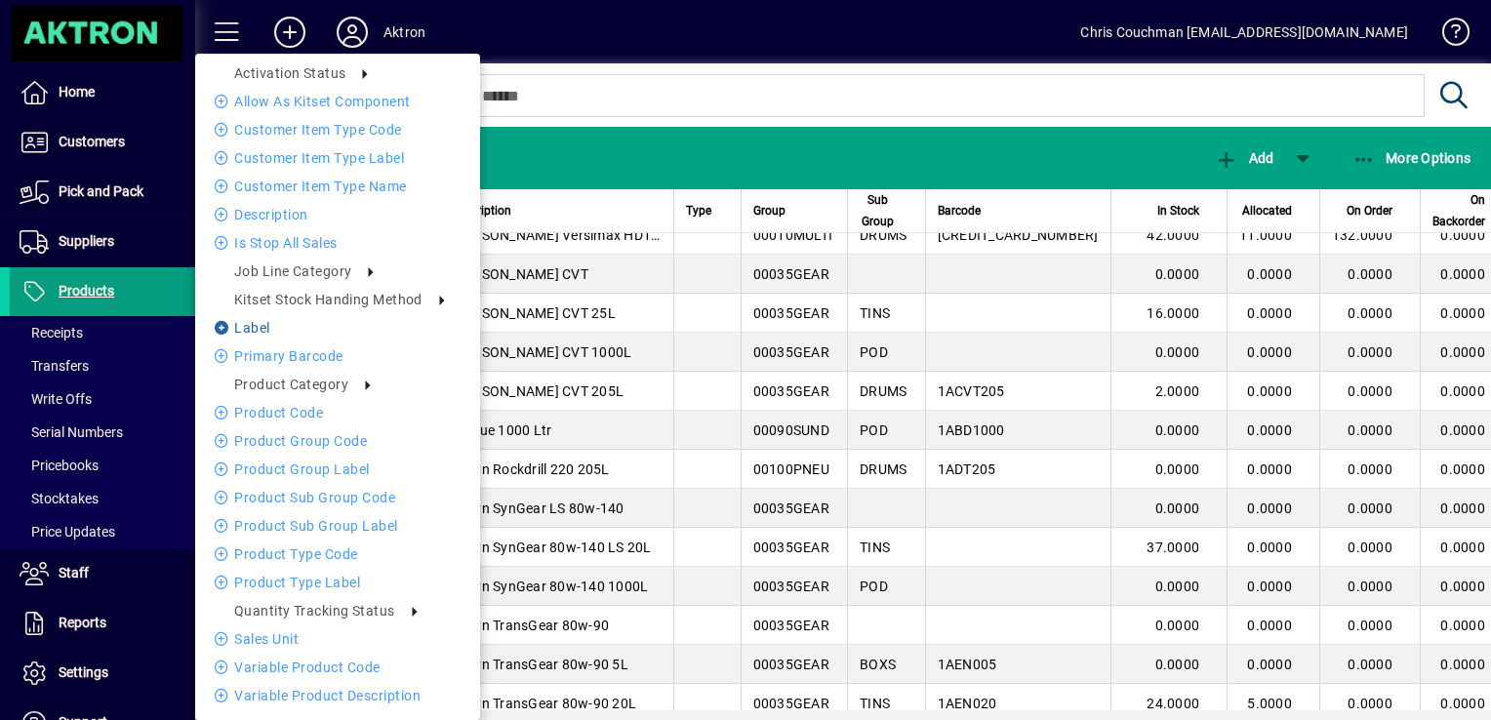
click at [218, 330] on icon at bounding box center [225, 328] width 20 height 14
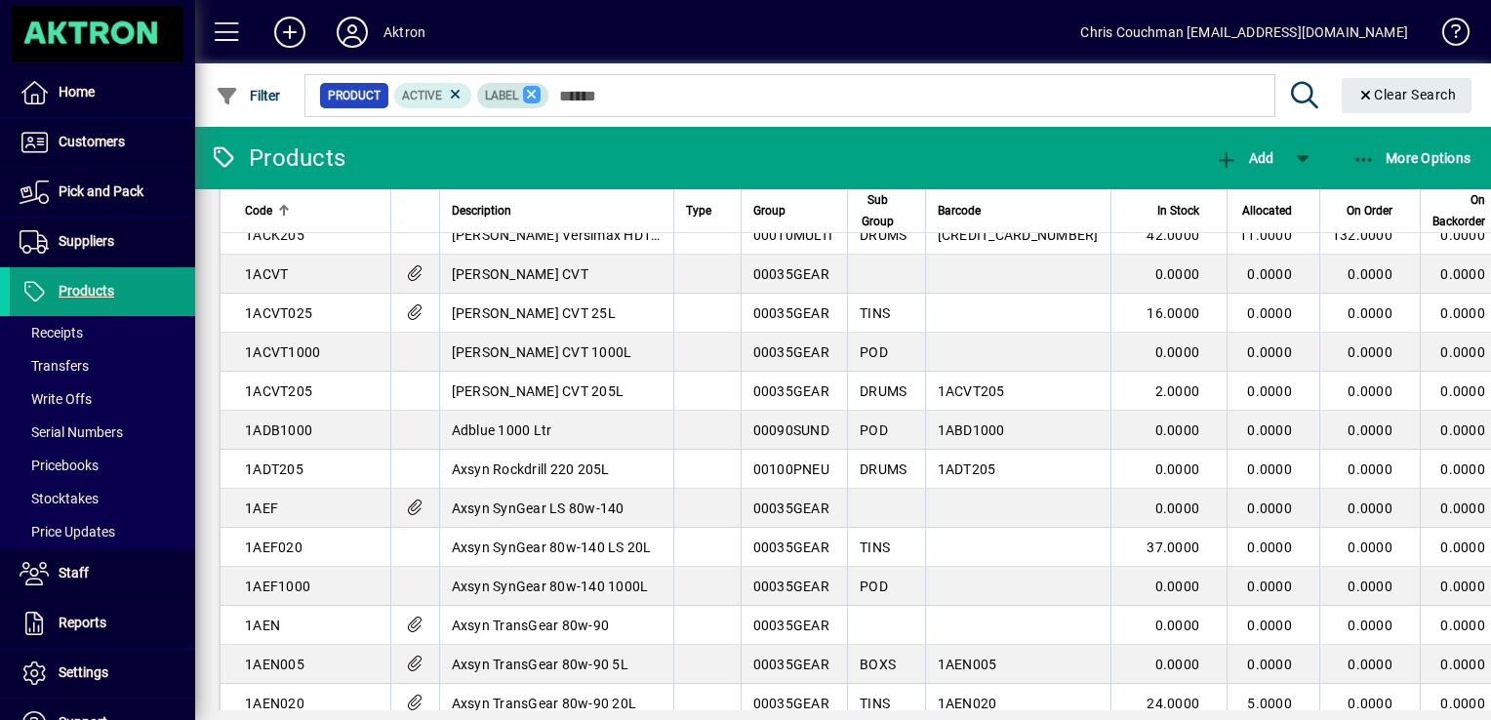
click at [527, 92] on icon at bounding box center [532, 95] width 18 height 18
click at [268, 100] on span "Filter" at bounding box center [248, 96] width 65 height 16
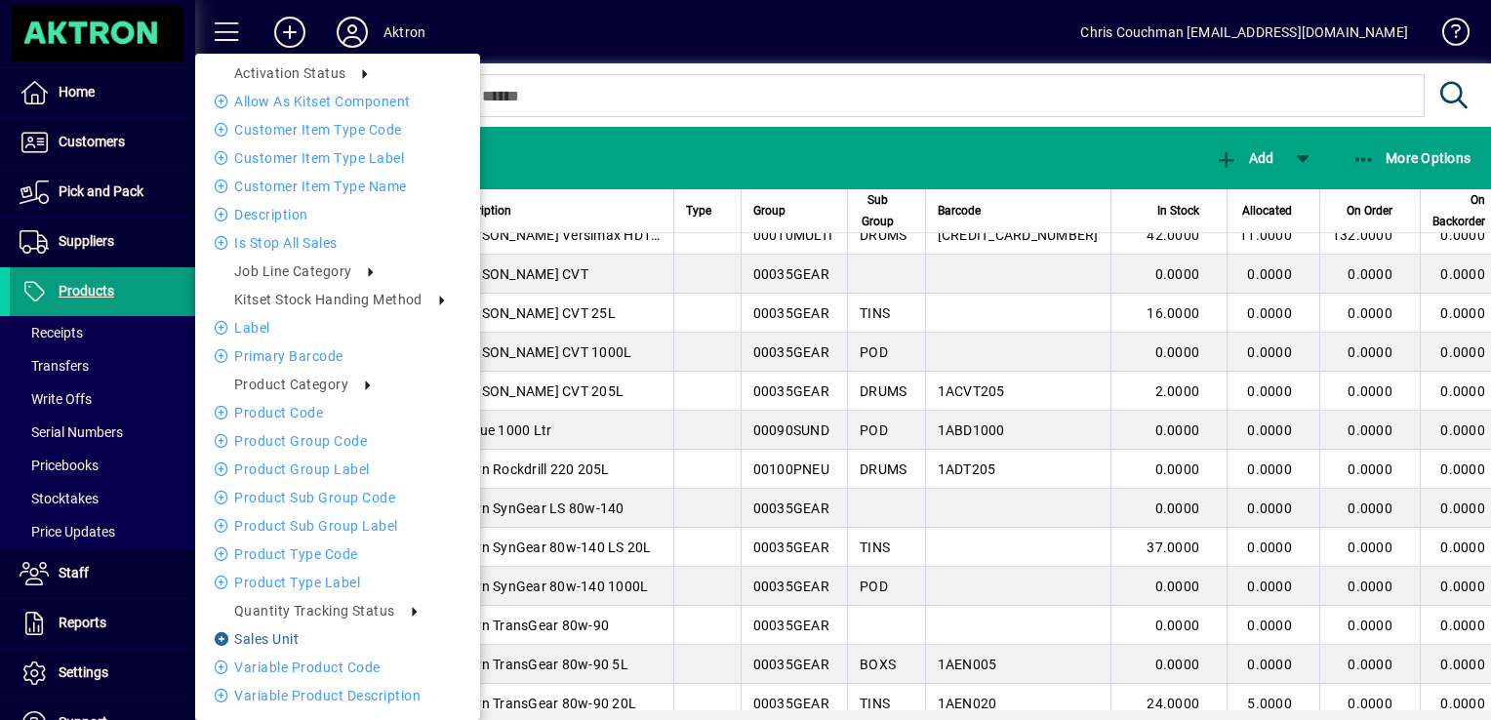
click at [293, 638] on li "Sales Unit" at bounding box center [337, 638] width 285 height 23
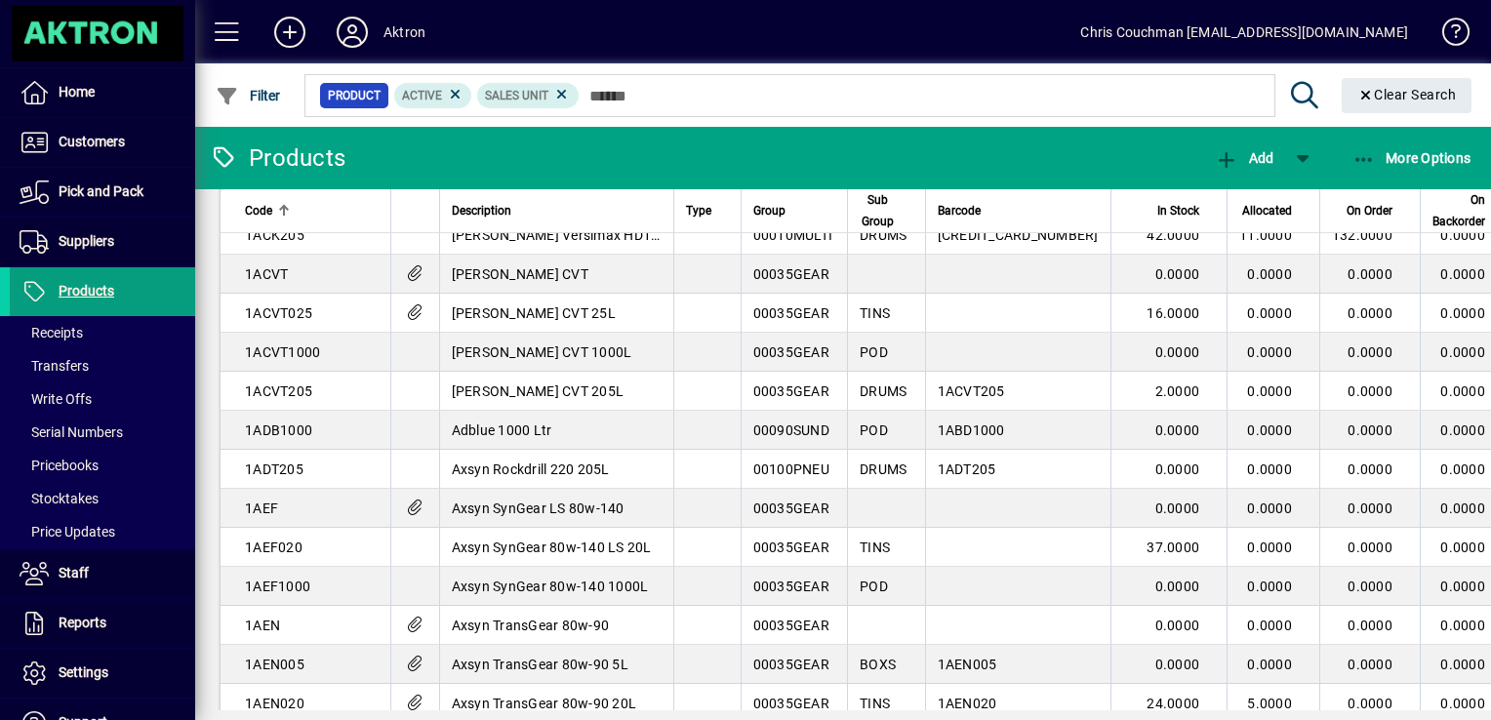
click at [1294, 92] on icon at bounding box center [1305, 95] width 34 height 27
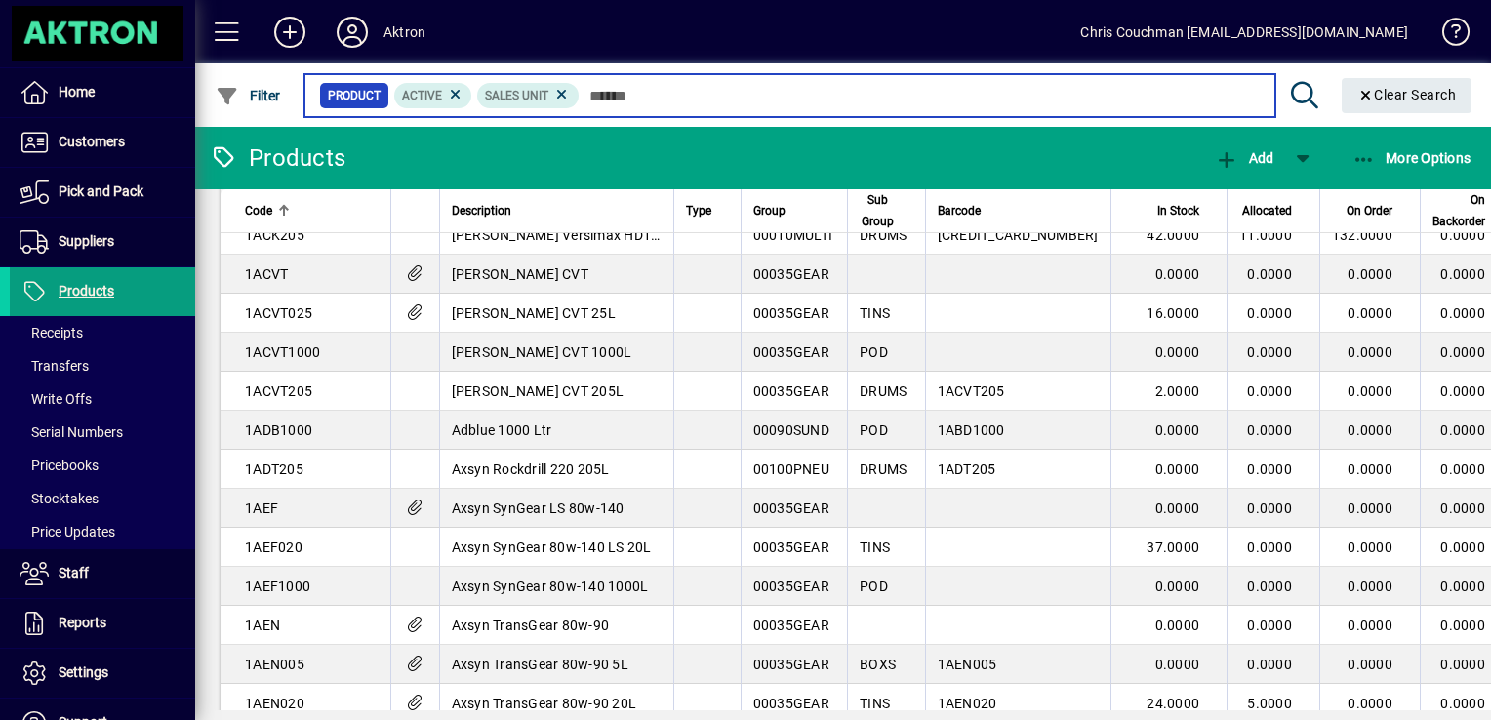
click at [584, 89] on input "text" at bounding box center [919, 95] width 680 height 27
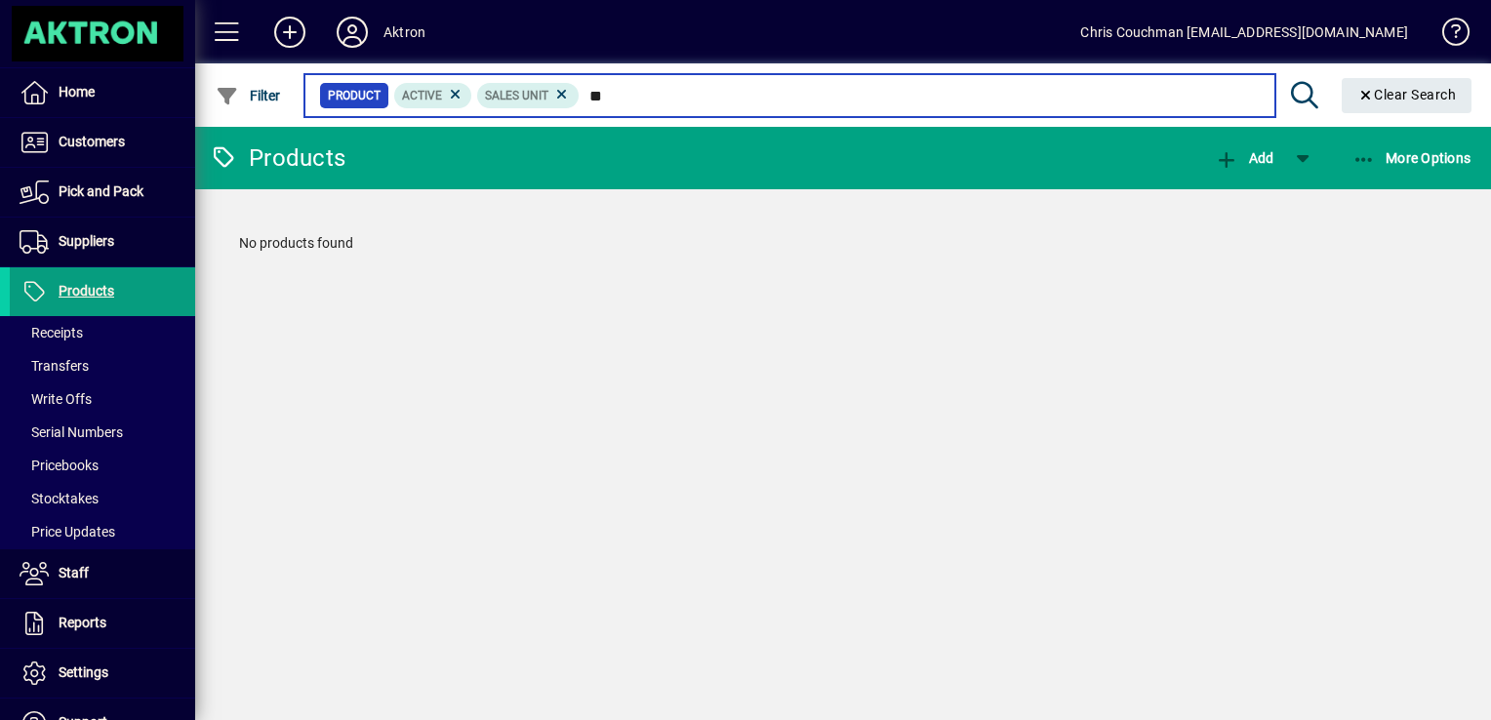
type input "*"
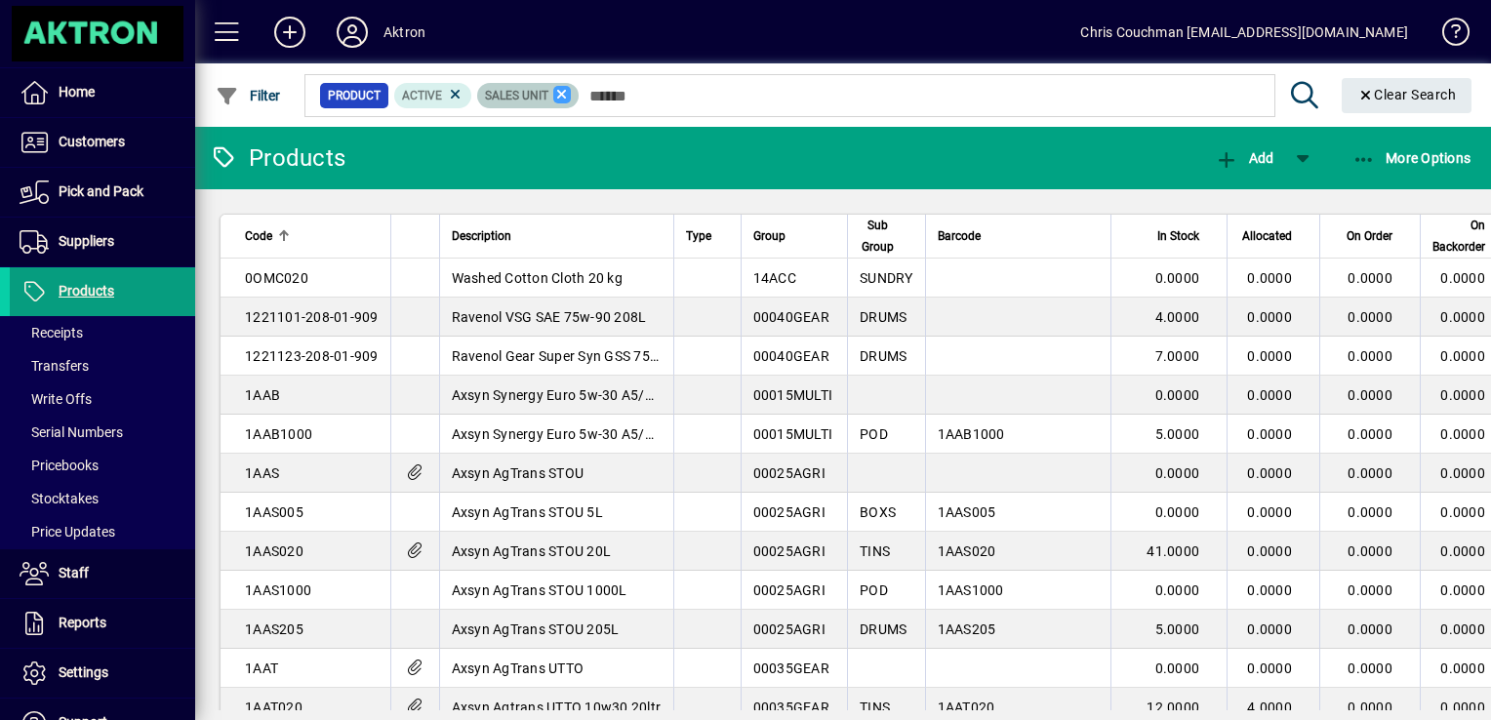
click at [557, 92] on icon at bounding box center [562, 95] width 18 height 18
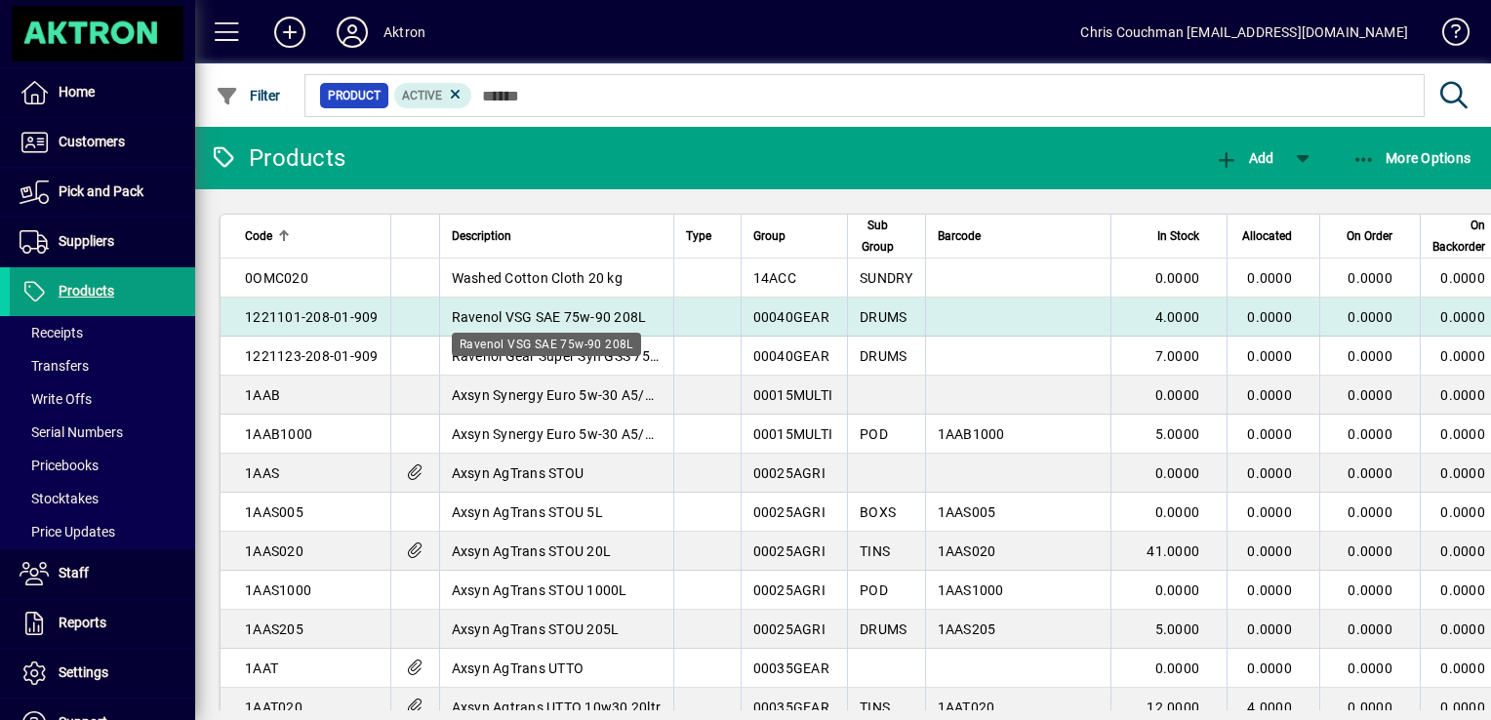
click at [496, 318] on span "Ravenol VSG SAE 75w-90 208L" at bounding box center [549, 317] width 195 height 16
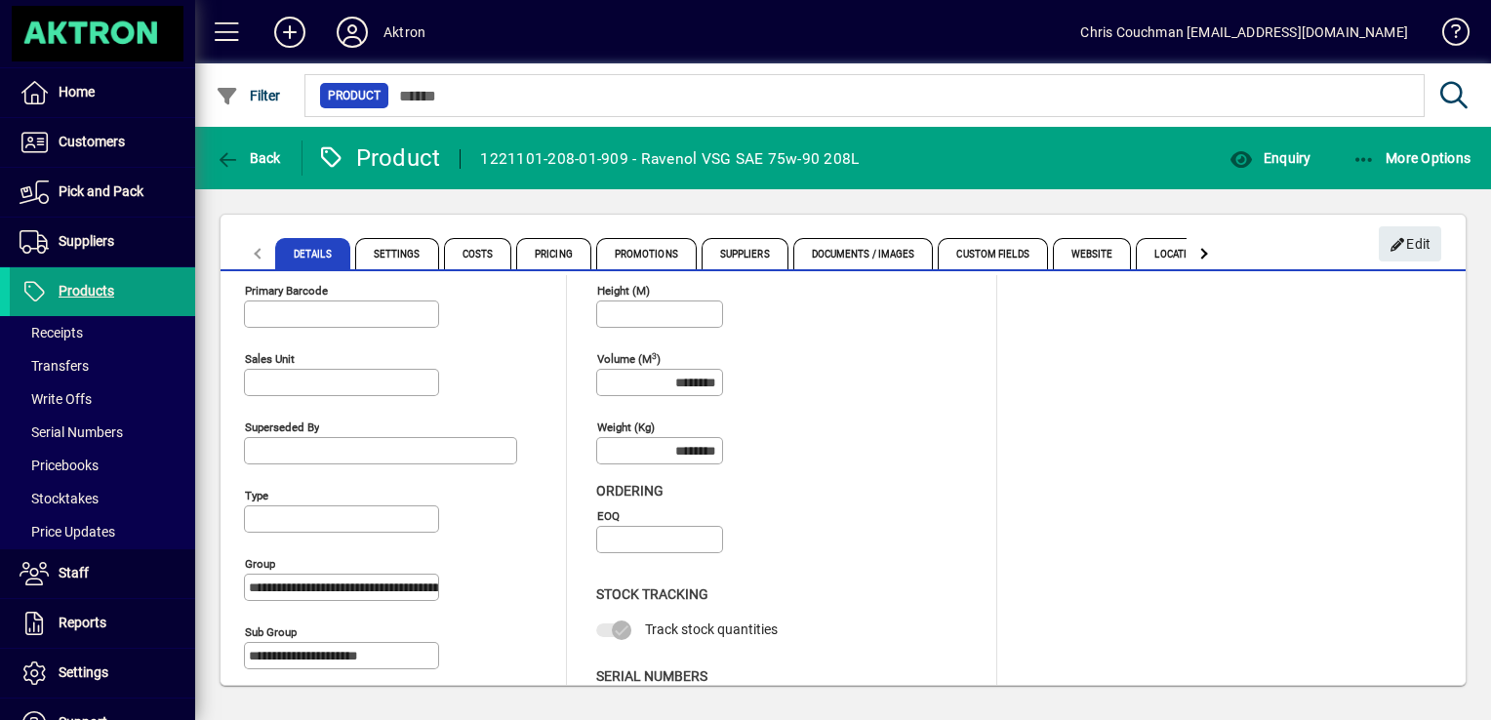
scroll to position [254, 0]
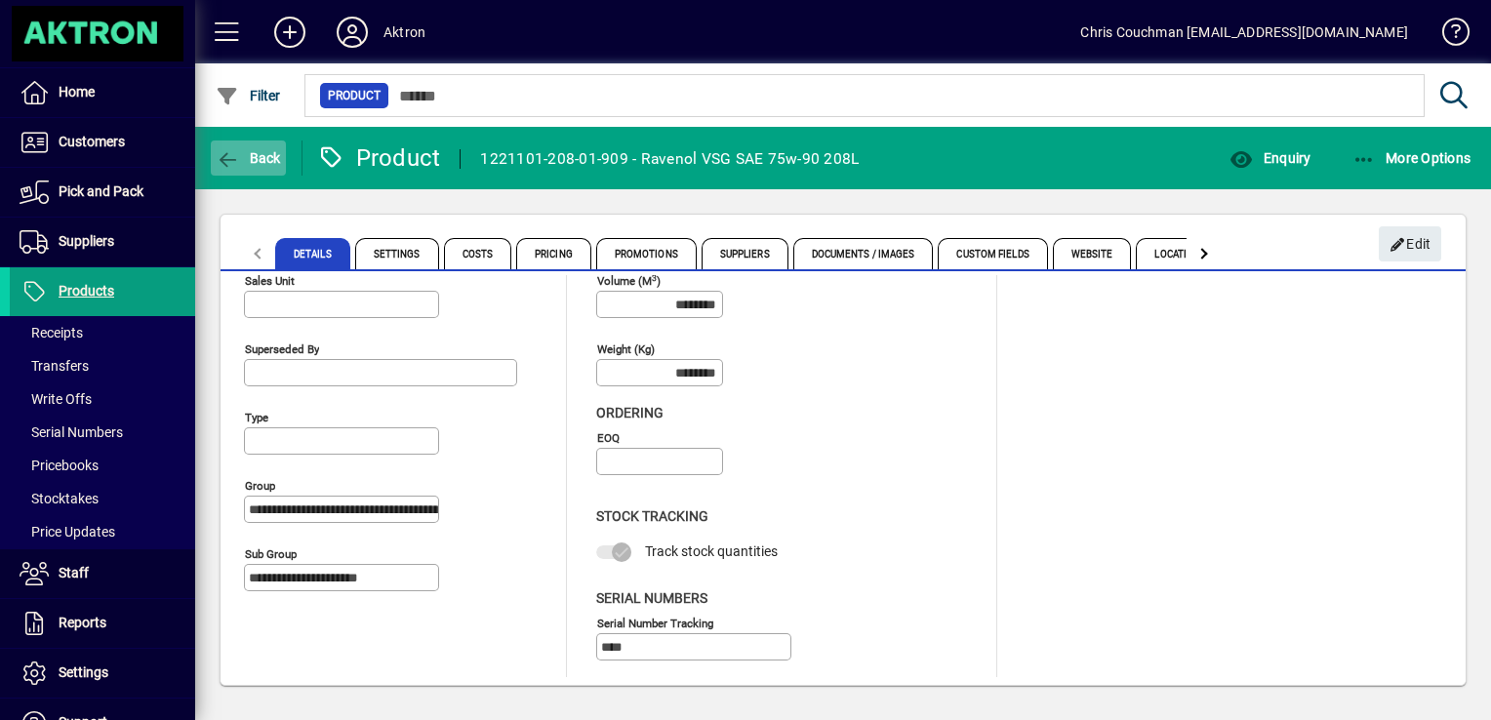
click at [227, 151] on icon "button" at bounding box center [228, 160] width 24 height 20
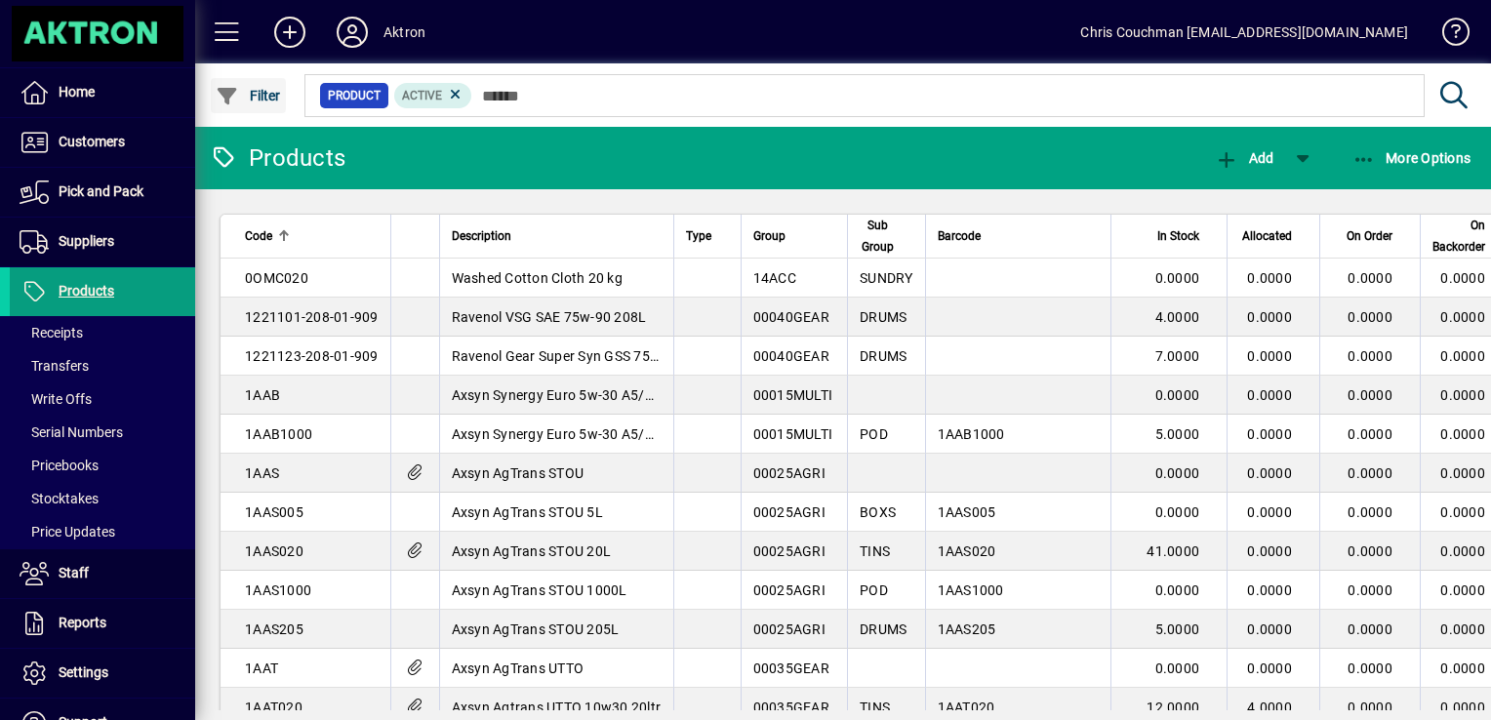
click at [246, 94] on span "Filter" at bounding box center [248, 96] width 65 height 16
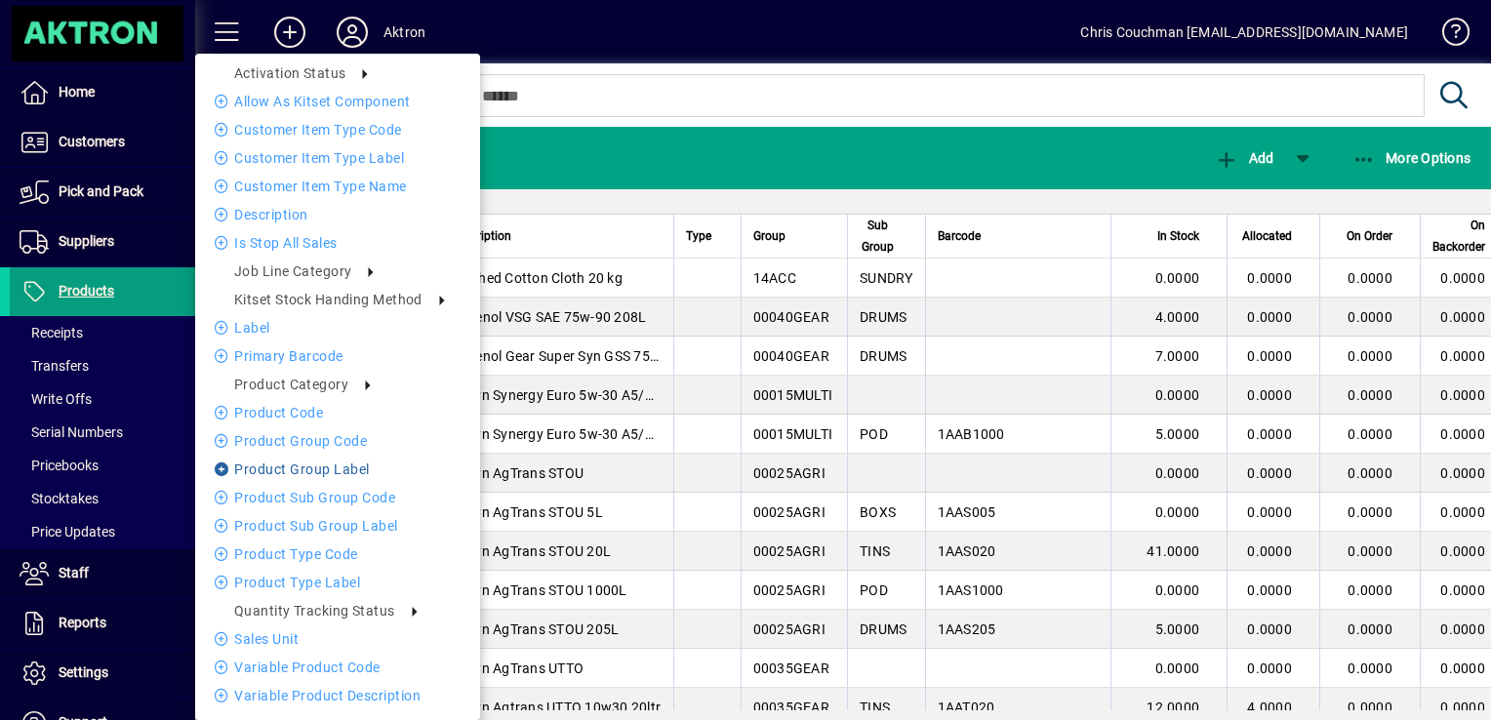
click at [219, 464] on icon at bounding box center [225, 469] width 20 height 14
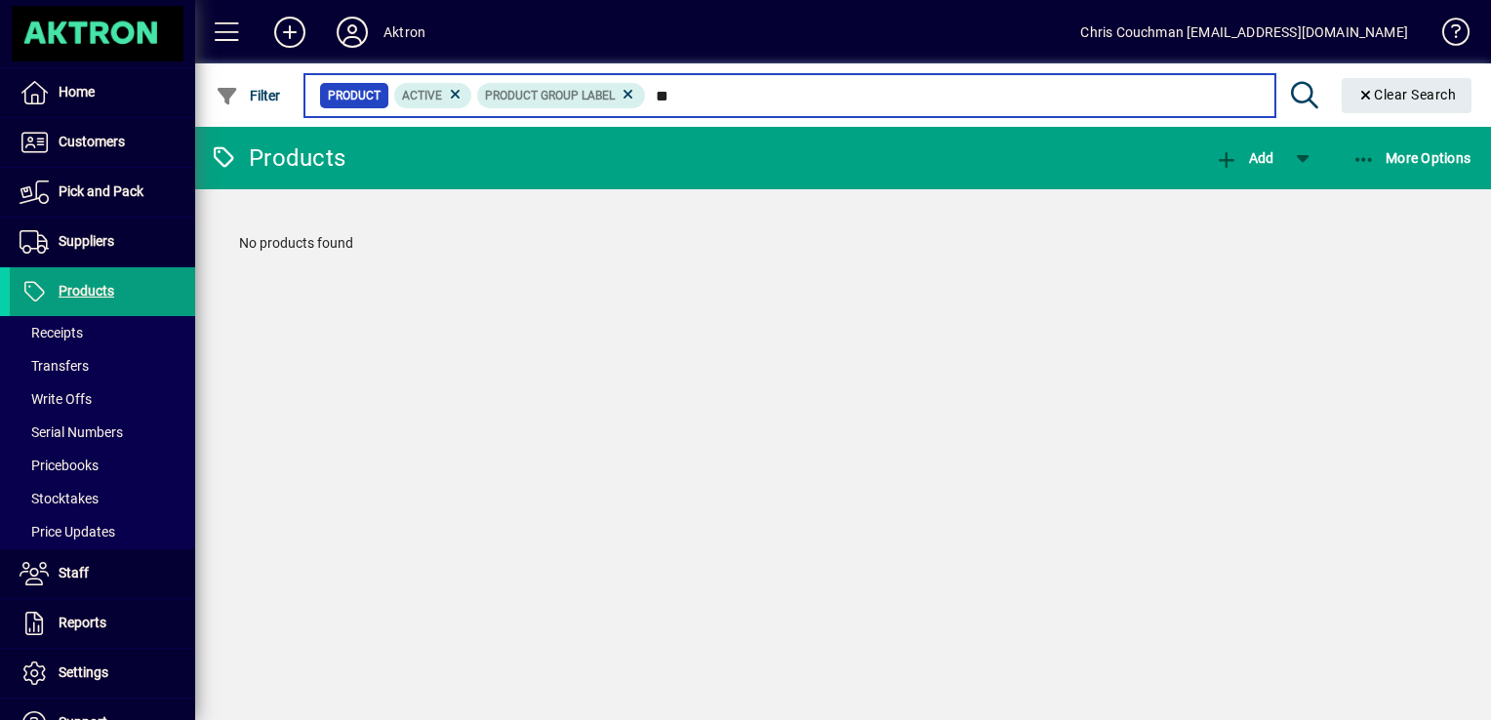
type input "*"
